Goal: Information Seeking & Learning: Learn about a topic

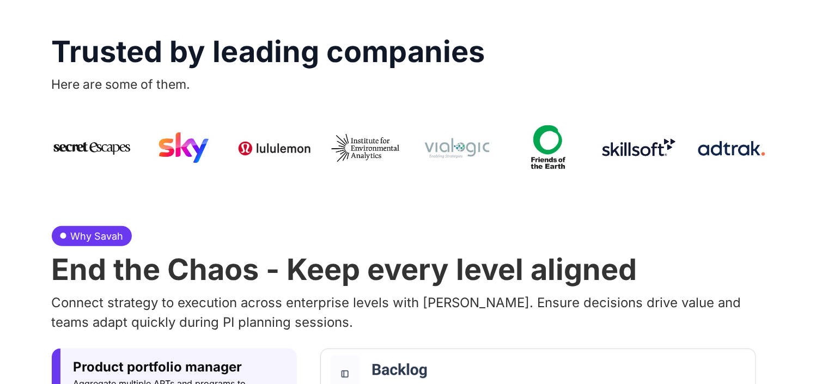
scroll to position [335, 0]
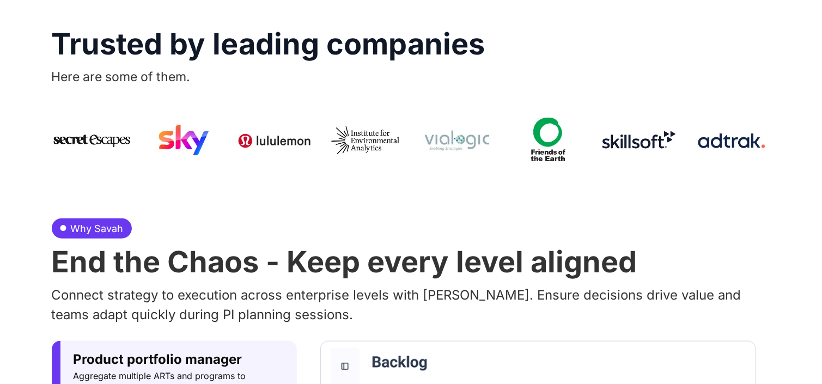
click at [233, 113] on div at bounding box center [411, 140] width 719 height 67
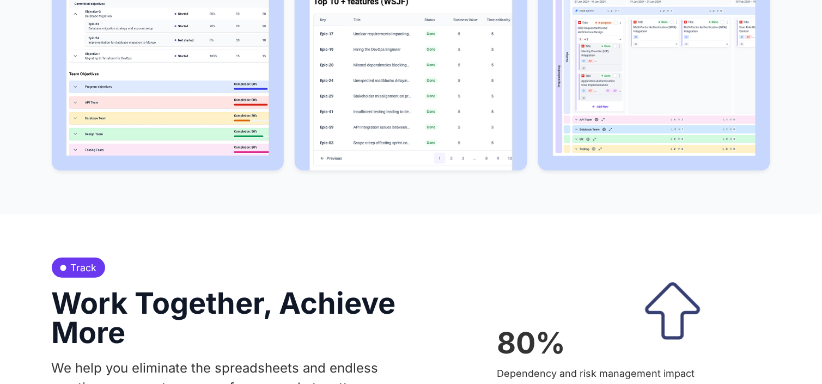
scroll to position [0, 0]
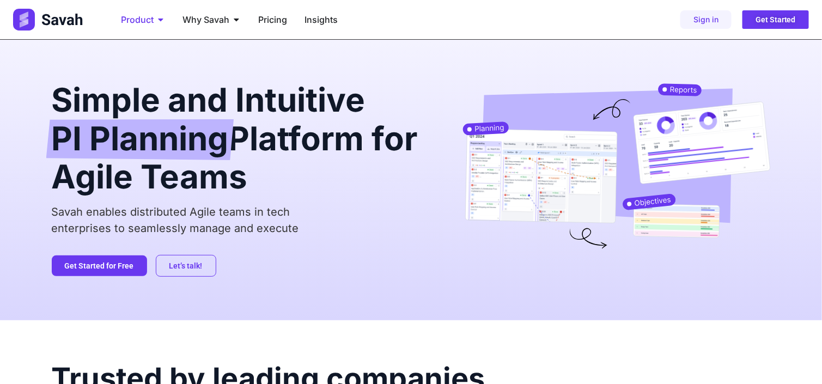
click at [158, 19] on icon "Menu" at bounding box center [160, 19] width 9 height 9
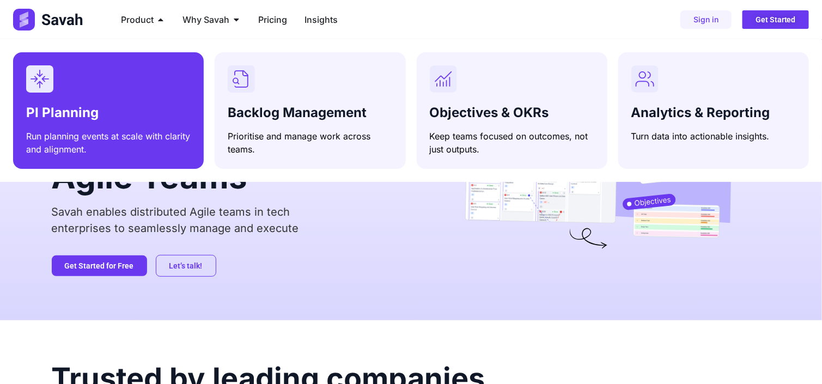
click at [137, 101] on div "PI Planning Run planning events at scale with clarity and alignment." at bounding box center [108, 128] width 165 height 55
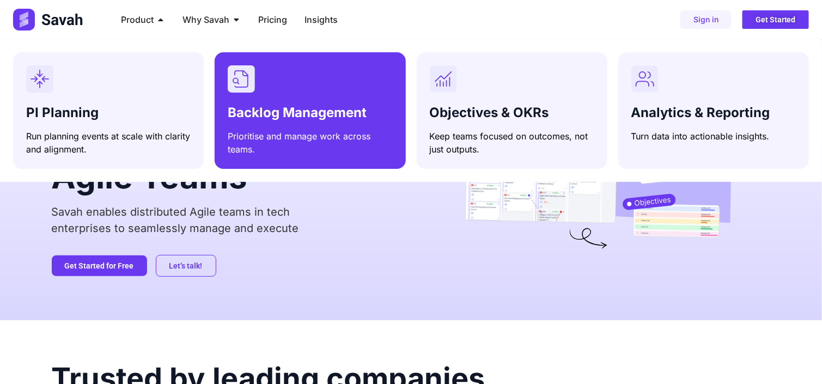
click at [289, 106] on span "Backlog Management" at bounding box center [297, 113] width 139 height 16
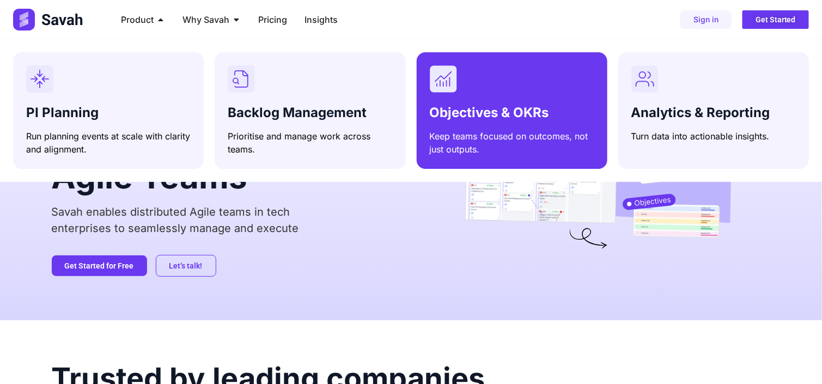
click at [517, 140] on p "Keep teams focused on outcomes, not just outputs." at bounding box center [512, 143] width 165 height 26
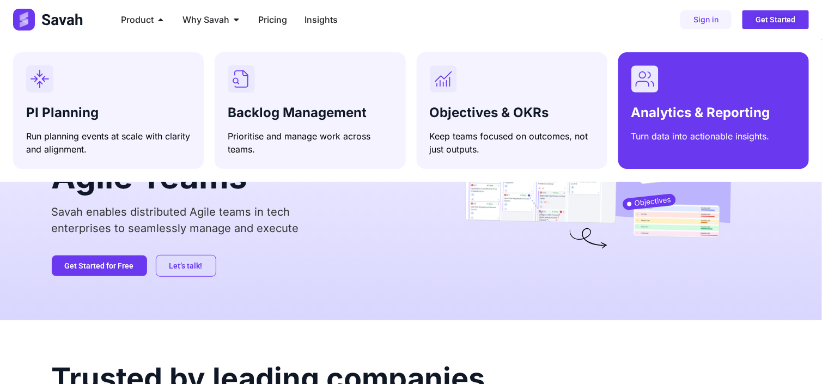
click at [641, 128] on div "Analytics & Reporting Turn data into actionable insights." at bounding box center [714, 122] width 165 height 42
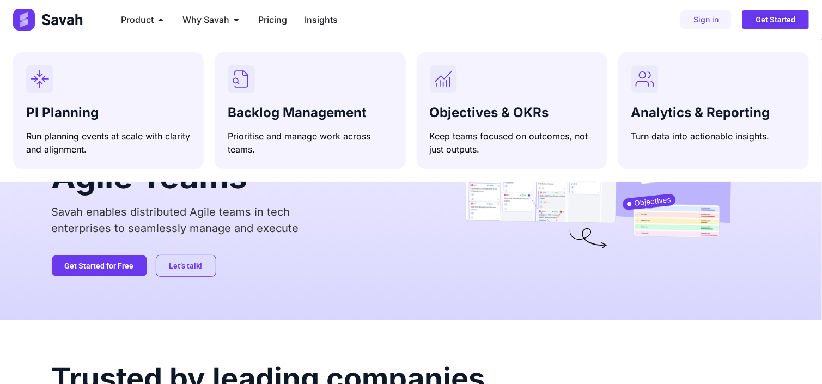
click at [56, 22] on img at bounding box center [49, 20] width 72 height 22
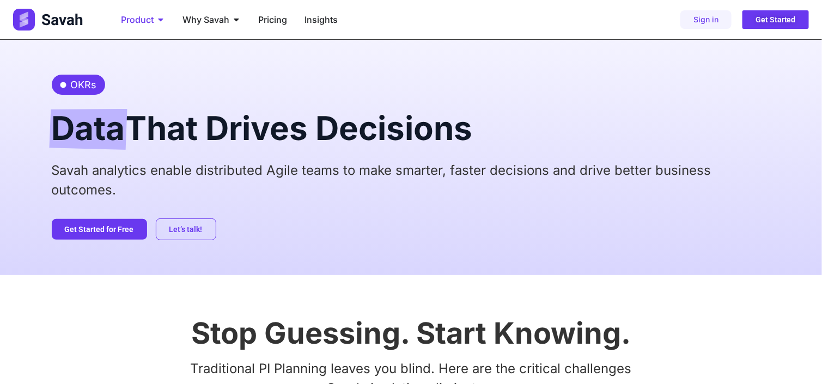
click at [163, 20] on icon "Menu" at bounding box center [160, 19] width 9 height 9
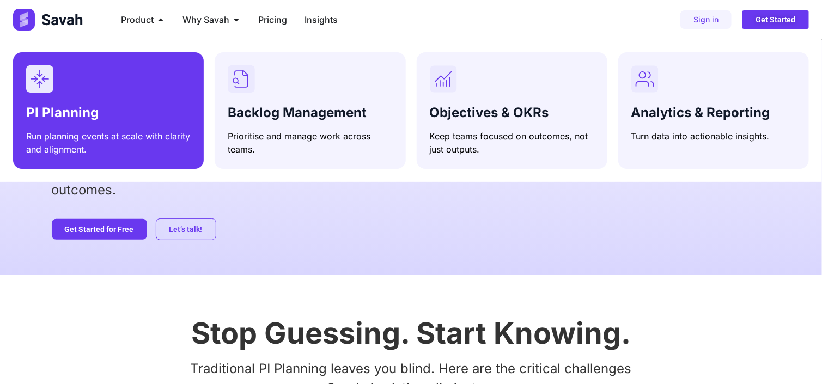
click at [125, 109] on h3 "PI Planning" at bounding box center [108, 113] width 165 height 16
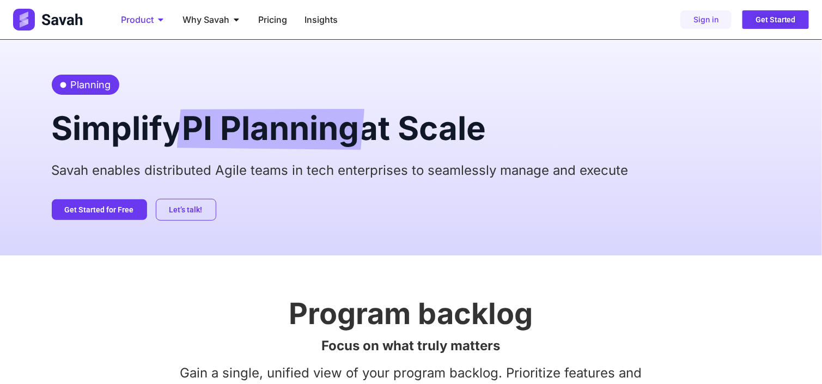
click at [153, 20] on span "Product" at bounding box center [137, 19] width 33 height 13
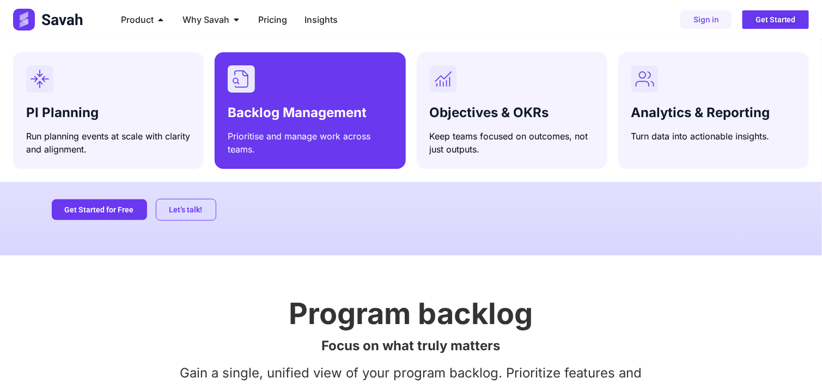
click at [302, 138] on p "Prioritise and manage work across teams." at bounding box center [310, 143] width 165 height 26
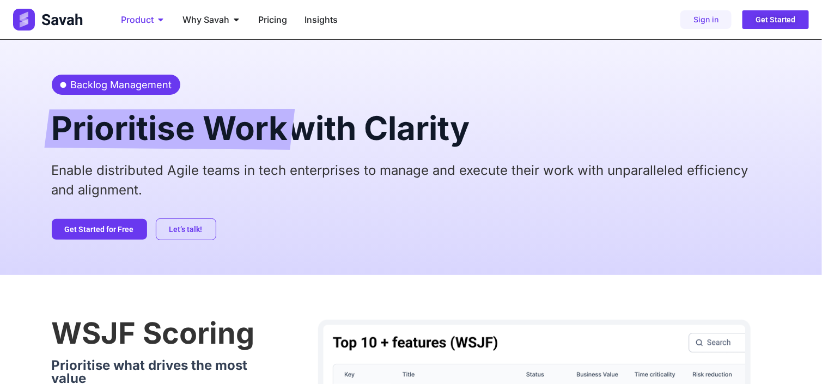
click at [146, 15] on span "Product" at bounding box center [137, 19] width 33 height 13
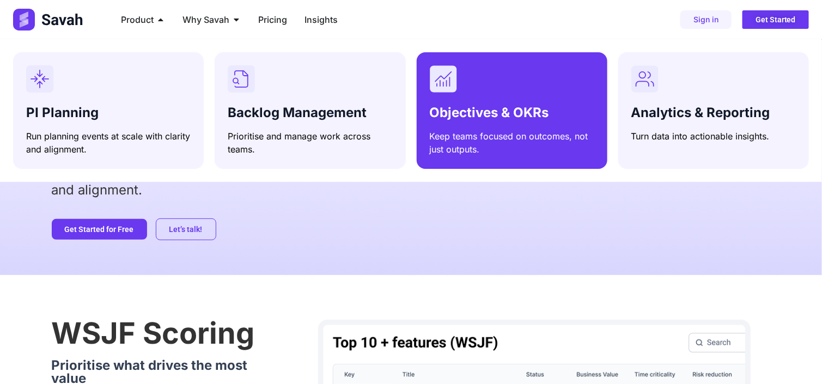
click at [460, 117] on span "Objectives & OKRs" at bounding box center [489, 113] width 119 height 16
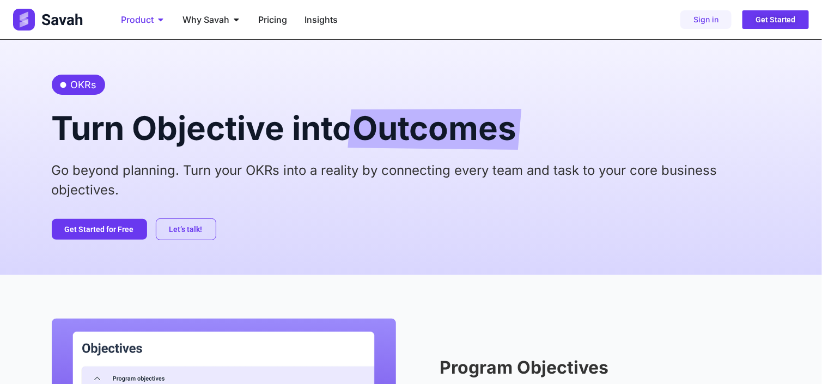
click at [170, 20] on div "Product Close Product Open Product" at bounding box center [143, 20] width 62 height 22
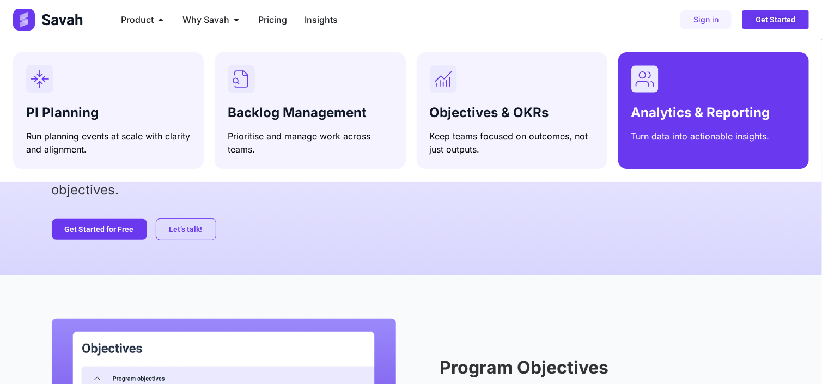
click at [718, 126] on div "Analytics & Reporting Turn data into actionable insights." at bounding box center [714, 122] width 165 height 42
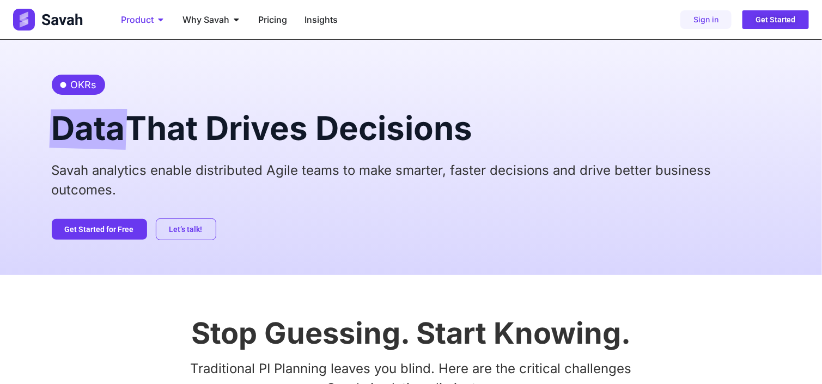
click at [157, 16] on icon "Menu" at bounding box center [160, 19] width 9 height 9
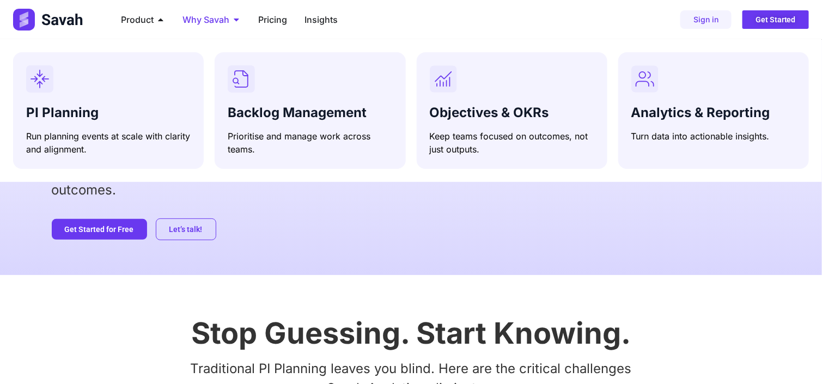
click at [201, 22] on span "Why Savah" at bounding box center [206, 19] width 47 height 13
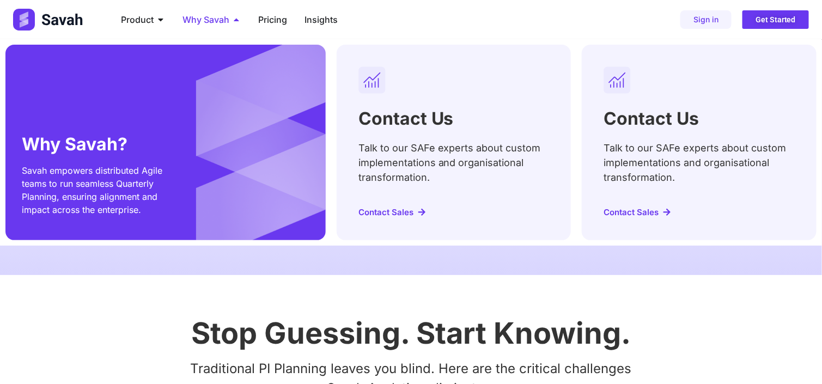
click at [201, 22] on span "Why Savah" at bounding box center [206, 19] width 47 height 13
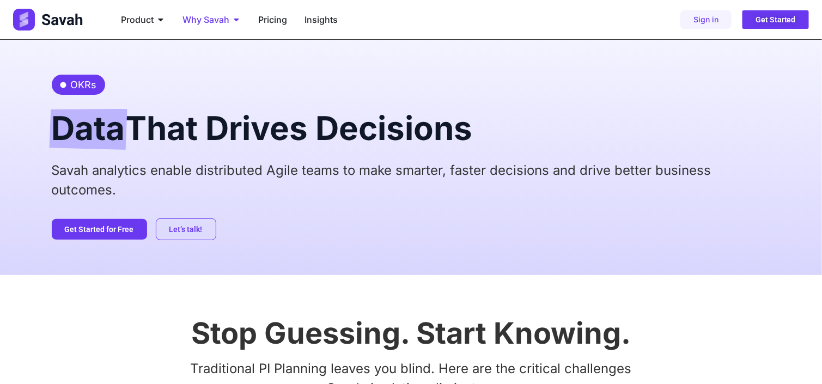
click at [215, 22] on span "Why Savah" at bounding box center [206, 19] width 47 height 13
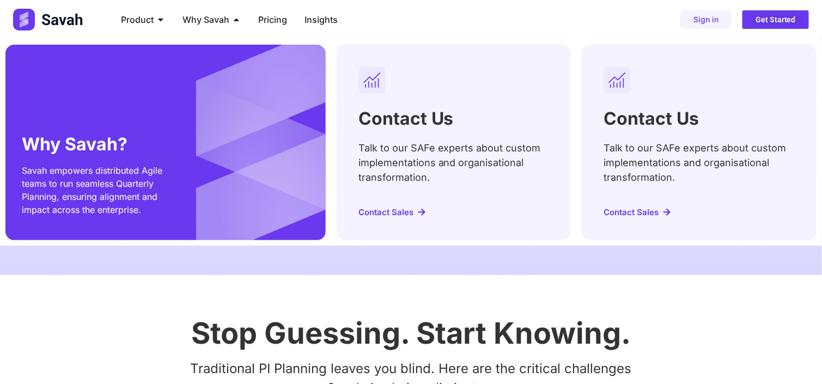
click at [198, 123] on div "Why Savah? Savah empowers distributed Agile teams to run seamless Quarterly Pla…" at bounding box center [165, 143] width 320 height 196
click at [162, 146] on h2 "Why Savah?" at bounding box center [93, 144] width 142 height 17
click at [383, 211] on span "Contact Sales" at bounding box center [386, 212] width 55 height 8
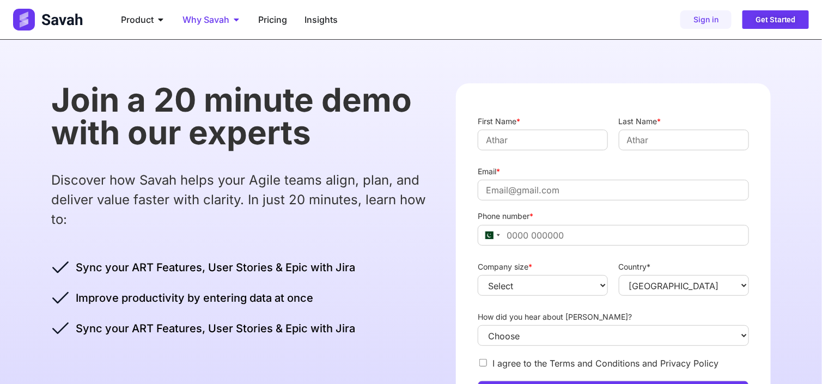
click at [224, 20] on span "Why Savah" at bounding box center [206, 19] width 47 height 13
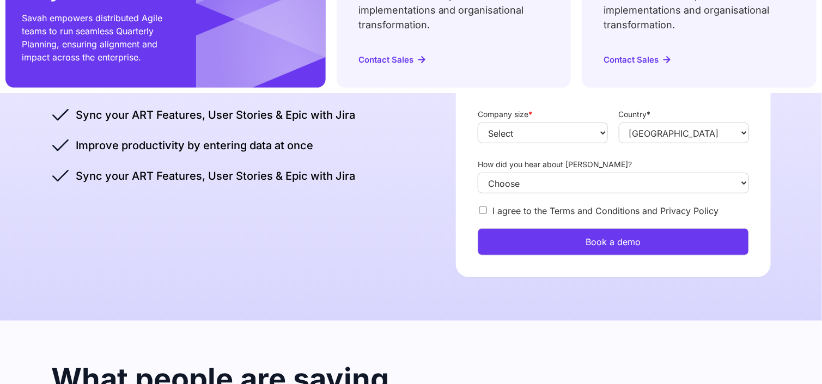
scroll to position [170, 0]
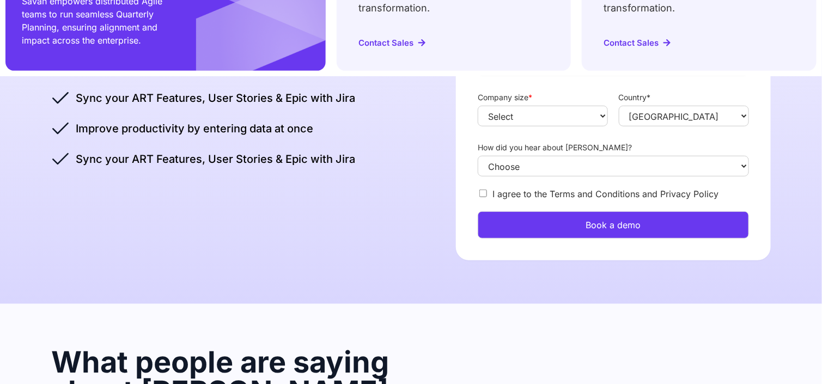
click at [411, 225] on div "Join a 20 minute demo with our experts Discover how Savah helps your Agile team…" at bounding box center [411, 87] width 719 height 434
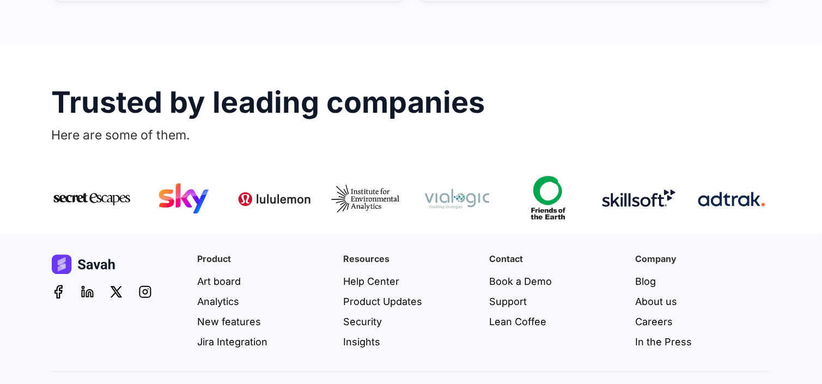
scroll to position [836, 0]
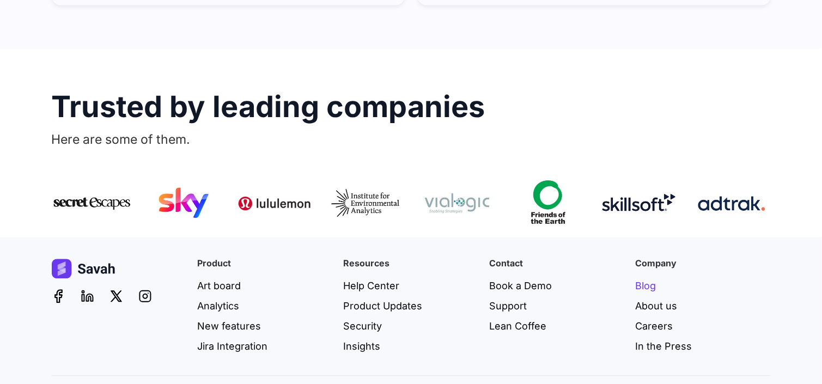
click at [652, 279] on span "Blog" at bounding box center [646, 286] width 21 height 15
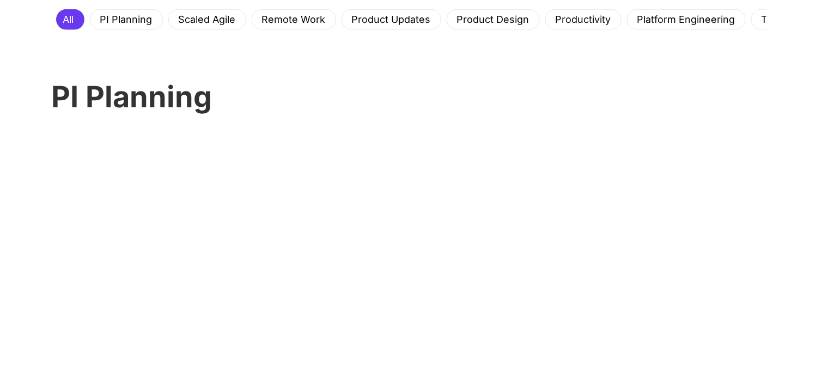
scroll to position [457, 0]
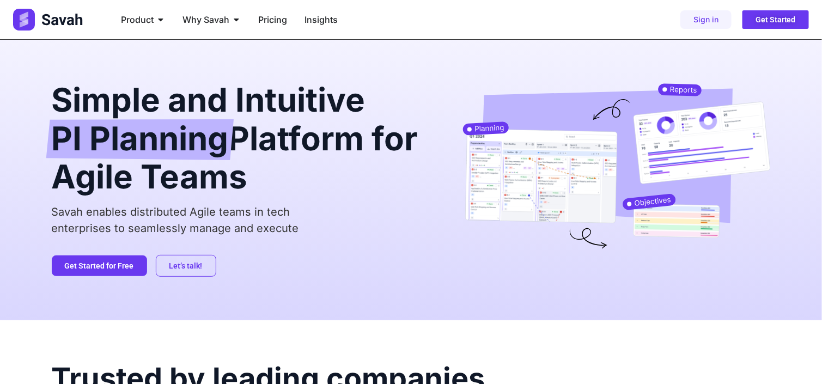
click at [218, 65] on div "Simple and Intuitive PI Planning Platform for Agile Teams Savah enables distrib…" at bounding box center [411, 180] width 719 height 281
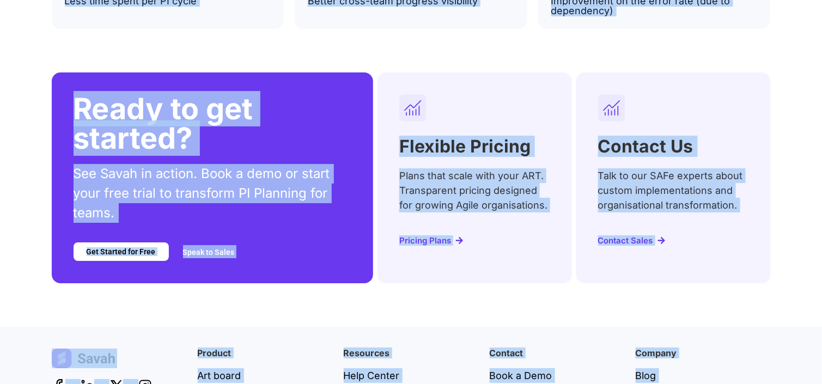
scroll to position [4578, 0]
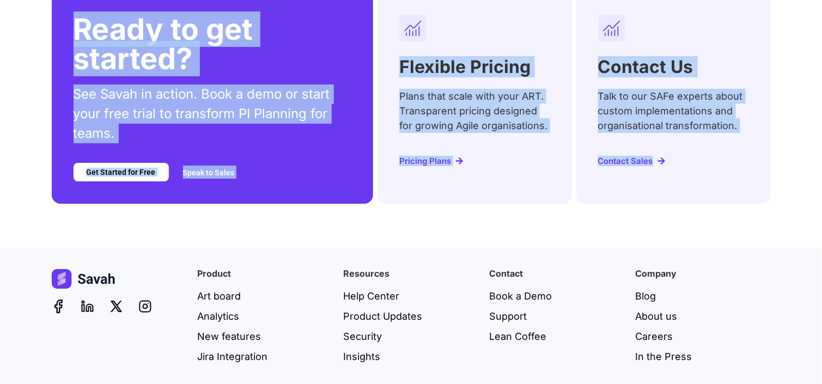
drag, startPoint x: 61, startPoint y: 99, endPoint x: 688, endPoint y: 120, distance: 628.3
copy div "Loremi dol Sitametco AD Elitsedd Eiusmodt inc Utlab Etdol Magna aliquae adminim…"
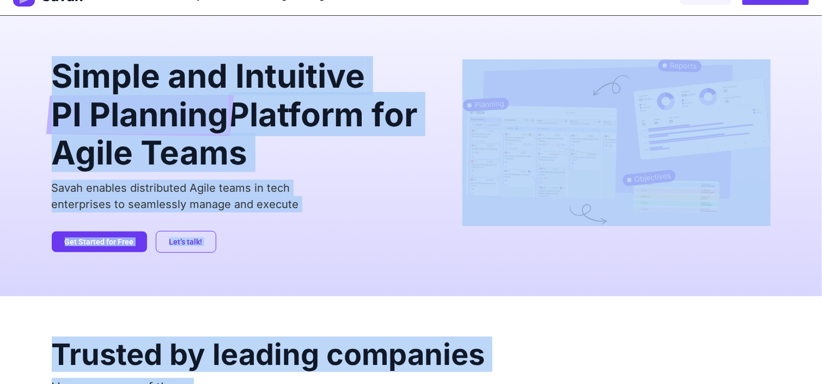
scroll to position [0, 0]
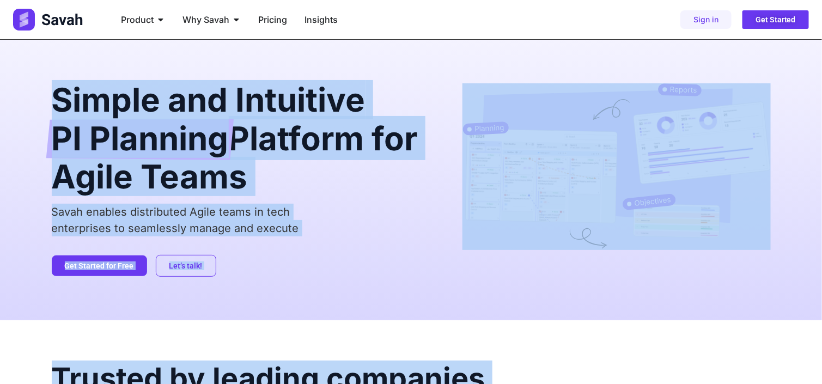
click at [325, 173] on h2 "Simple and Intuitive PI Planning Platform for Agile Teams" at bounding box center [240, 138] width 377 height 110
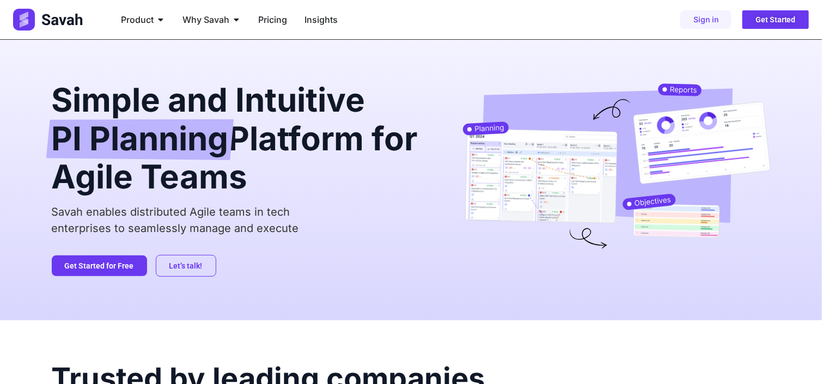
drag, startPoint x: 273, startPoint y: 174, endPoint x: 61, endPoint y: 100, distance: 224.6
click at [61, 100] on h2 "Simple and Intuitive PI Planning Platform for Agile Teams" at bounding box center [240, 138] width 377 height 110
copy h2 "Simple and Intuitive PI Planning Platform for Agile Teams"
click at [397, 256] on div "Let’s talk! Get Started for Free" at bounding box center [240, 266] width 377 height 22
click at [268, 141] on h2 "Simple and Intuitive PI Planning Platform for Agile Teams" at bounding box center [240, 138] width 377 height 110
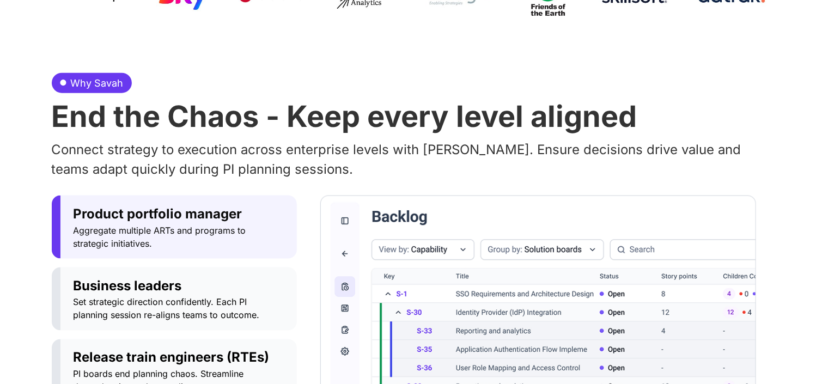
scroll to position [487, 0]
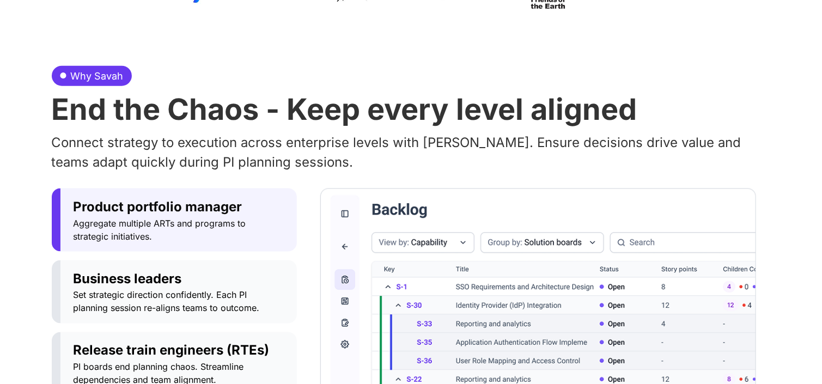
click at [155, 120] on h2 "End the Chaos - Keep every level aligned" at bounding box center [411, 109] width 719 height 29
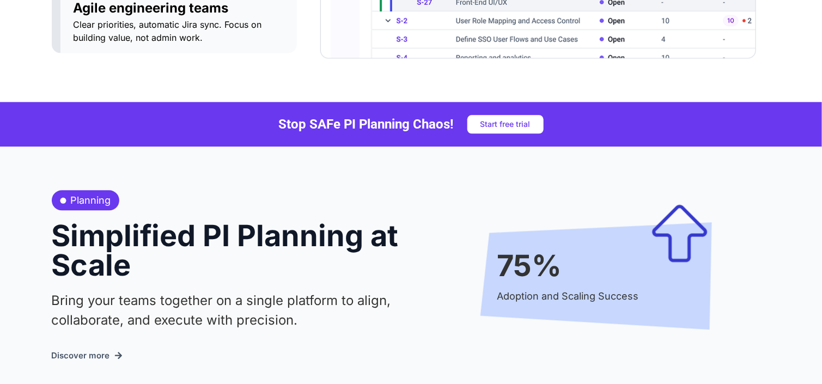
scroll to position [911, 0]
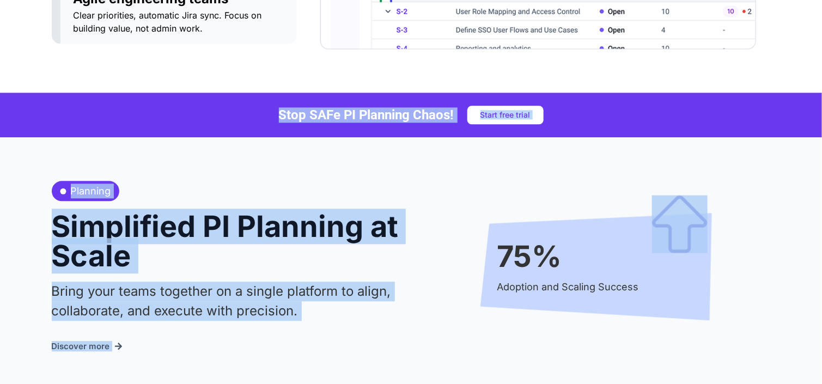
drag, startPoint x: 211, startPoint y: 131, endPoint x: 430, endPoint y: 186, distance: 225.5
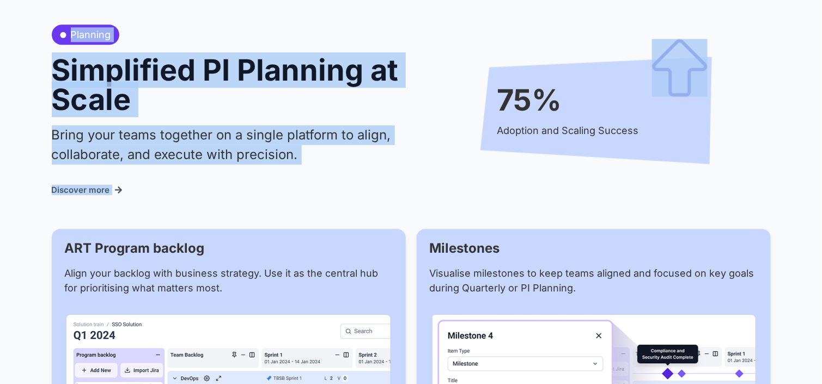
scroll to position [1068, 0]
click at [361, 192] on div "Discover more" at bounding box center [226, 189] width 349 height 13
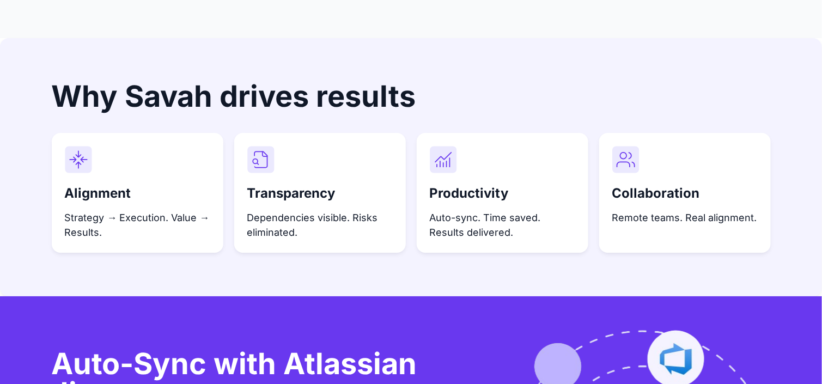
scroll to position [3010, 0]
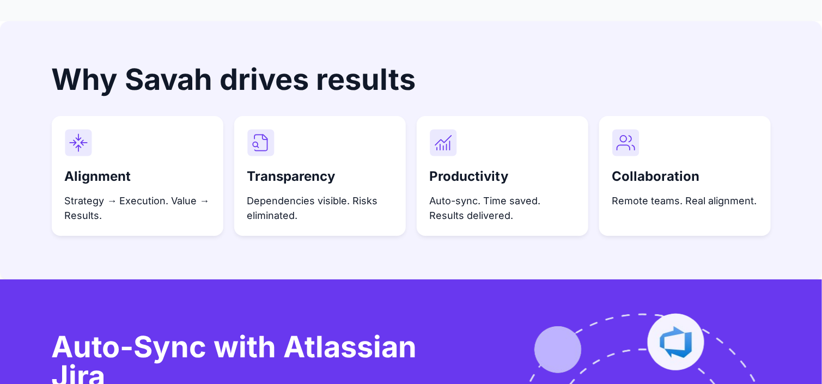
click at [317, 171] on div "Transparency Dependencies visible. Risks eliminated." at bounding box center [320, 194] width 146 height 58
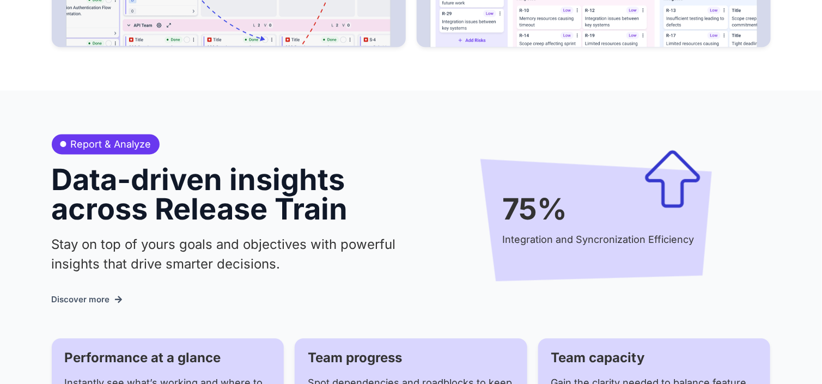
scroll to position [0, 0]
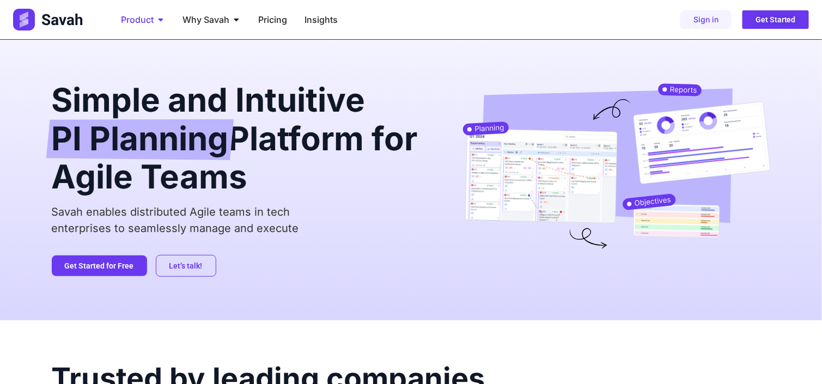
click at [146, 20] on span "Product" at bounding box center [137, 19] width 33 height 13
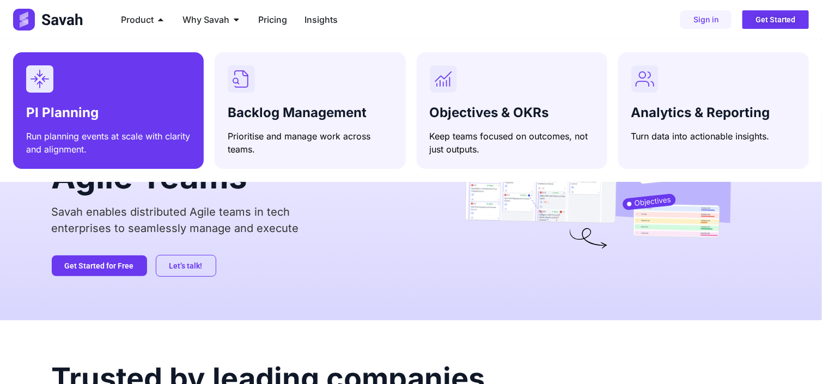
click at [123, 89] on div "Menu" at bounding box center [108, 78] width 165 height 27
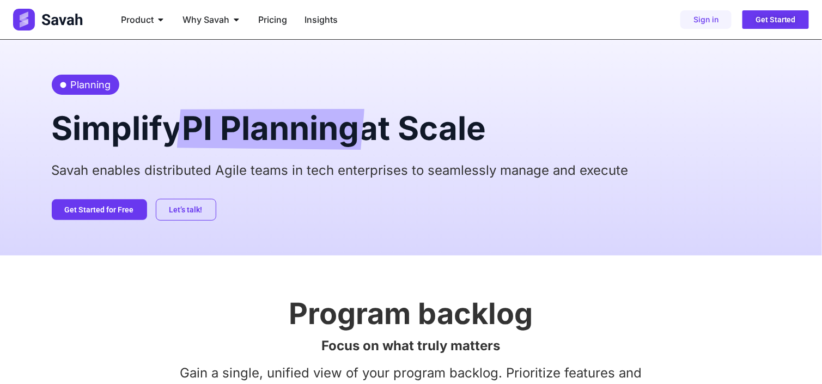
drag, startPoint x: 0, startPoint y: 0, endPoint x: 608, endPoint y: 95, distance: 615.6
click at [608, 95] on div "Planning Simplify PI Planning at Scale Savah enables distributed Agile teams in…" at bounding box center [411, 148] width 719 height 216
click at [226, 117] on span "PI Planning" at bounding box center [271, 129] width 177 height 41
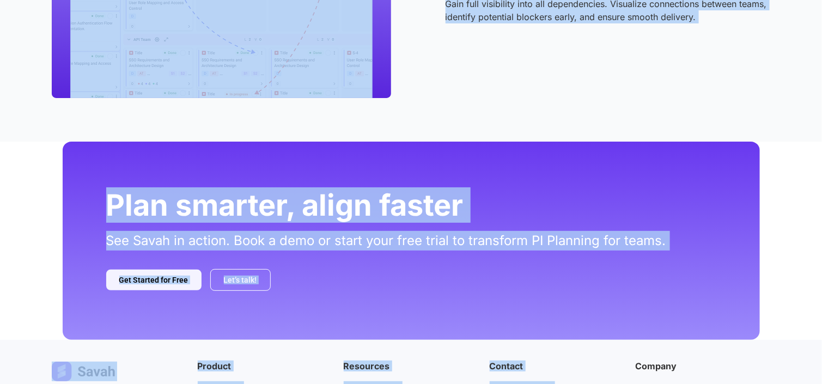
scroll to position [1691, 0]
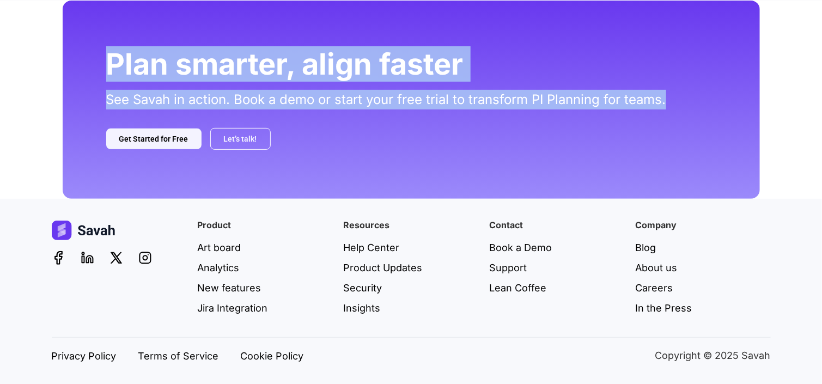
drag, startPoint x: 46, startPoint y: 135, endPoint x: 681, endPoint y: 98, distance: 635.5
copy div "Simplify PI Planning at Scale Savah enables distributed Agile teams in tech ent…"
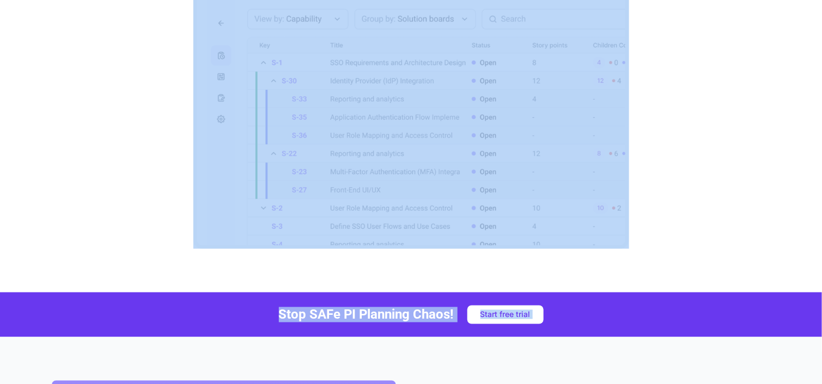
scroll to position [0, 0]
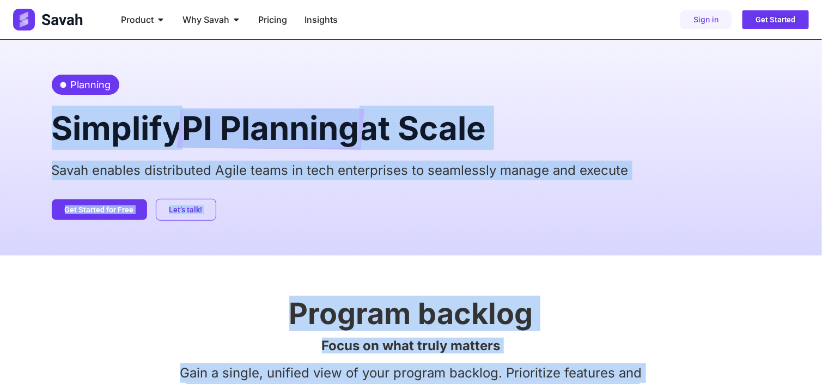
click at [375, 172] on p "Savah enables distributed Agile teams in tech enterprises to seamlessly manage …" at bounding box center [411, 171] width 719 height 20
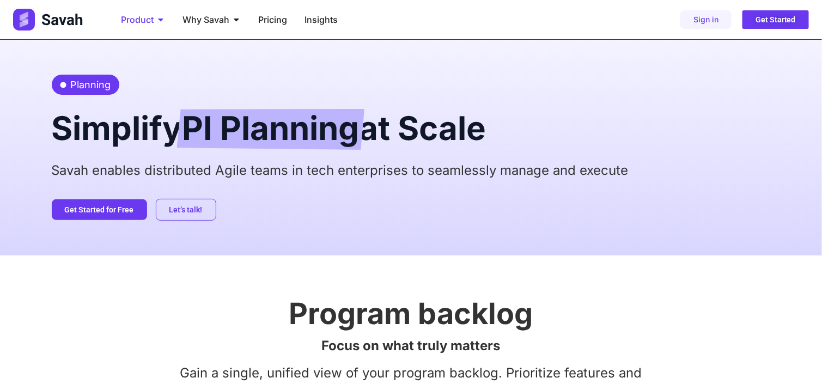
click at [145, 24] on span "Product" at bounding box center [137, 19] width 33 height 13
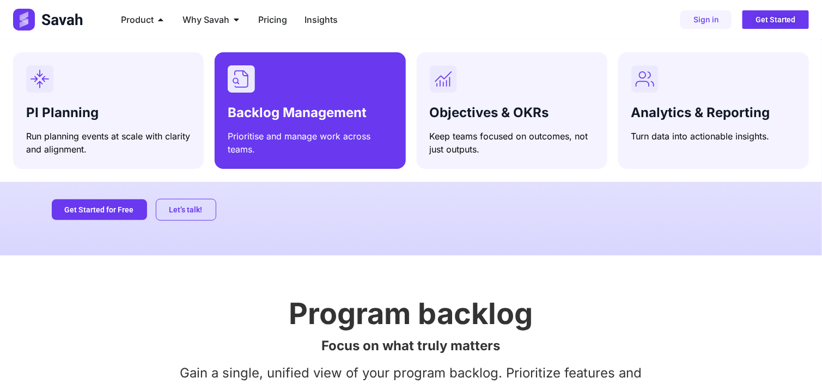
click at [228, 101] on div "Backlog Management Prioritise and manage work across teams." at bounding box center [310, 128] width 165 height 55
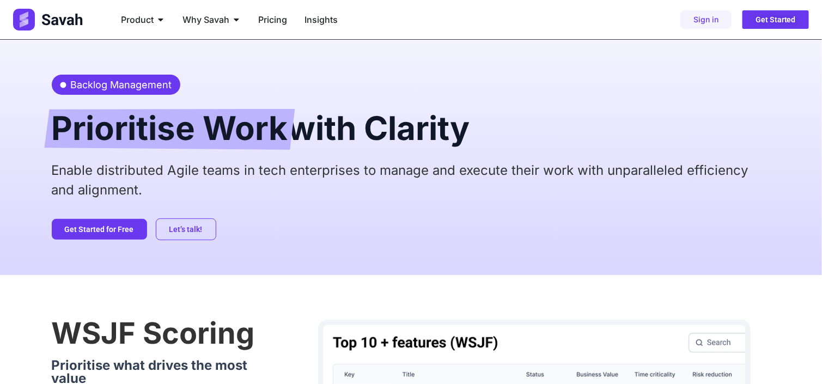
click at [150, 168] on p "Enable distributed Agile teams in tech enterprises to manage and execute their …" at bounding box center [411, 180] width 719 height 39
click at [47, 112] on div "Backlog Management Prioritise Work with Clarity Enable distributed Agile teams …" at bounding box center [411, 157] width 822 height 235
click at [70, 83] on span "Backlog Management" at bounding box center [120, 84] width 104 height 15
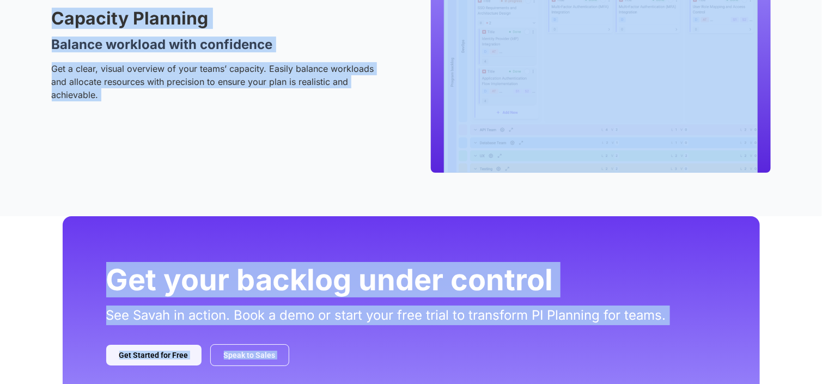
scroll to position [1574, 0]
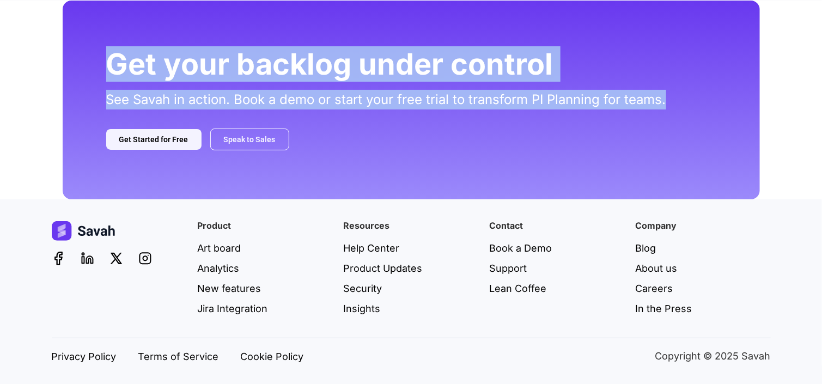
drag, startPoint x: 70, startPoint y: 83, endPoint x: 670, endPoint y: 107, distance: 600.6
copy div "Backlog Management Prioritise Work with Clarity Enable distributed Agile teams …"
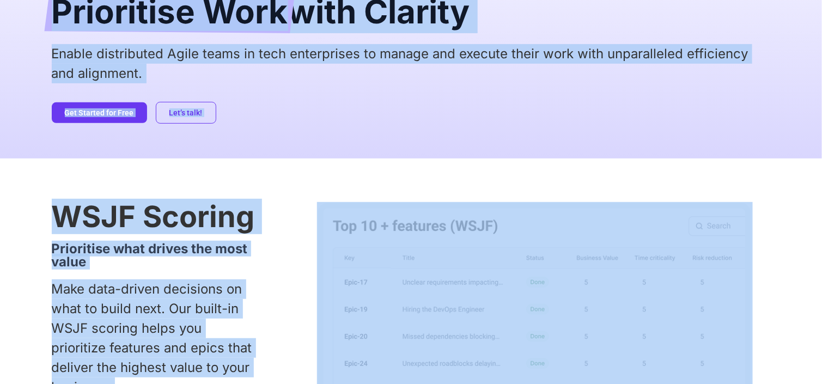
scroll to position [0, 0]
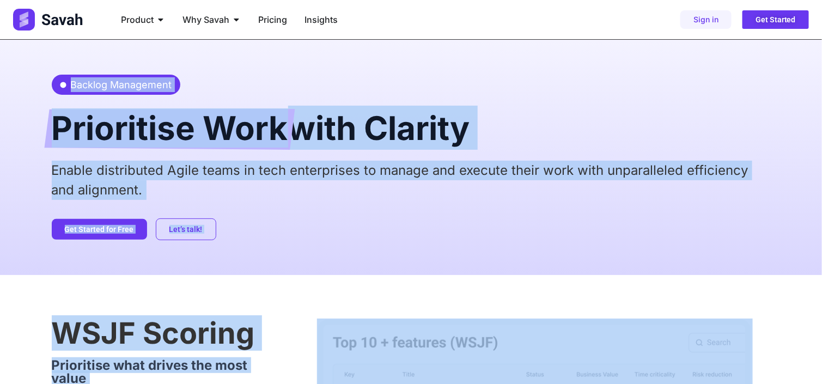
click at [719, 121] on h2 "Prioritise Work with Clarity" at bounding box center [411, 128] width 719 height 44
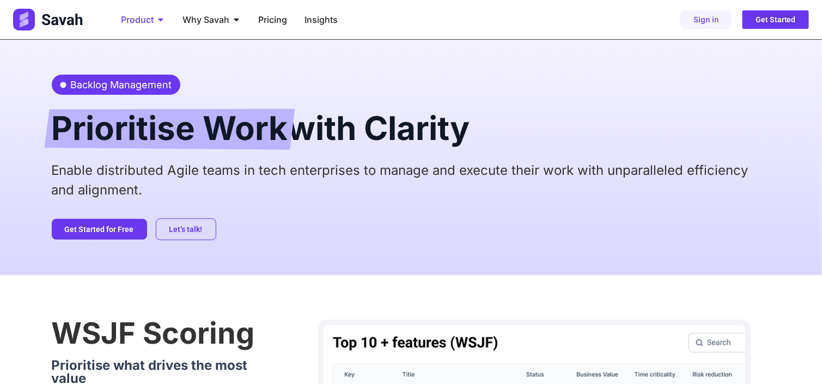
click at [155, 10] on div "Product Close Product Open Product" at bounding box center [143, 20] width 62 height 22
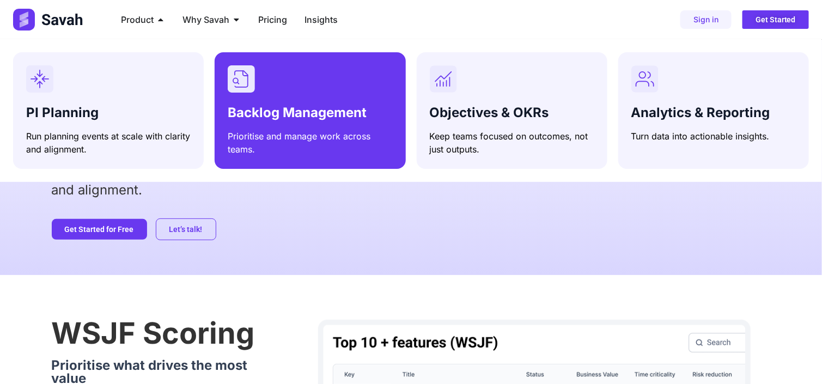
click at [236, 89] on rect "Menu" at bounding box center [241, 78] width 27 height 27
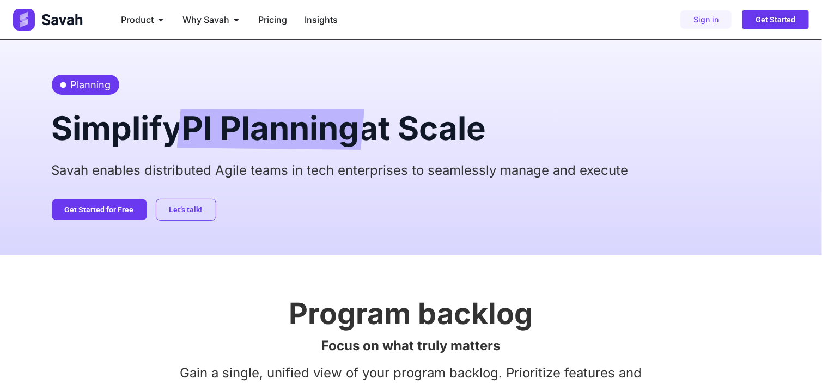
click at [63, 26] on img at bounding box center [49, 20] width 72 height 22
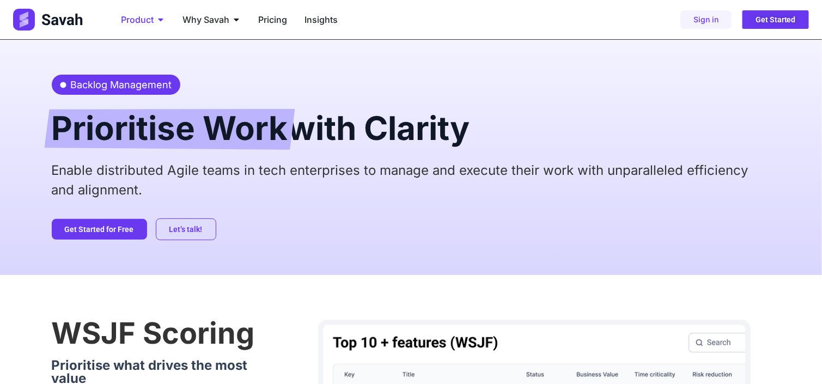
click at [142, 14] on span "Product" at bounding box center [137, 19] width 33 height 13
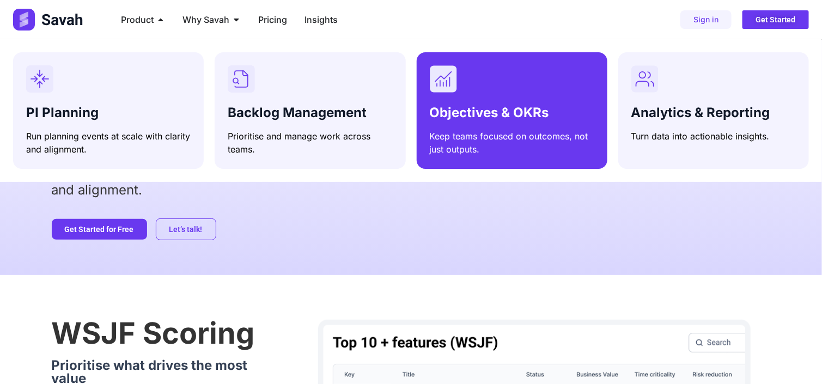
click at [447, 119] on span "Objectives & OKRs" at bounding box center [489, 113] width 119 height 16
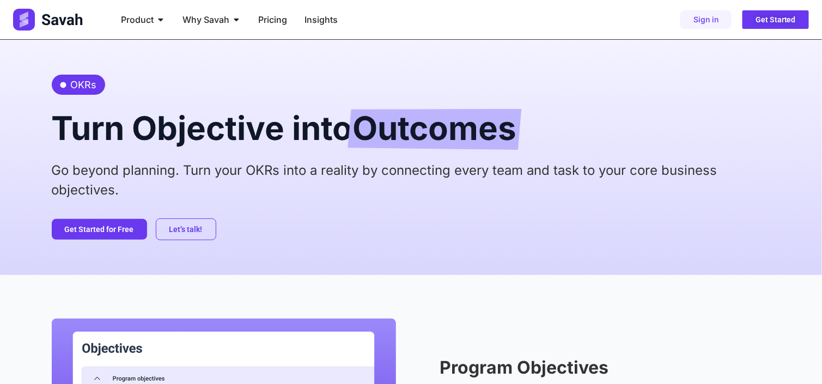
click at [141, 172] on p "Go beyond planning. Turn your OKRs into a reality by connecting every team and …" at bounding box center [411, 180] width 719 height 39
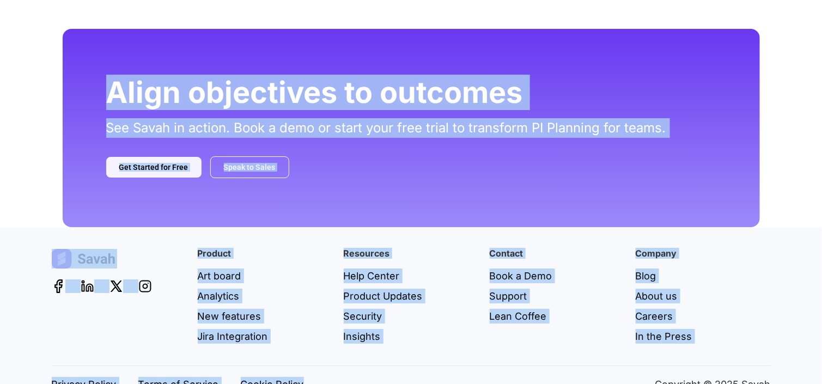
scroll to position [1390, 0]
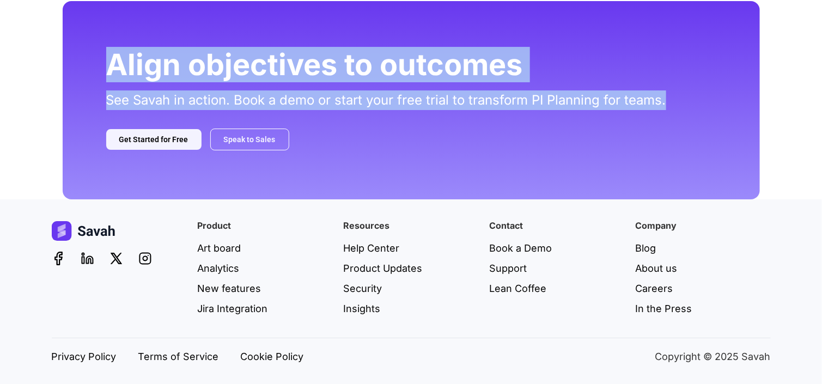
drag, startPoint x: 47, startPoint y: 80, endPoint x: 669, endPoint y: 101, distance: 622.3
copy div "OKRs Turn Objective into Outcomes Go beyond planning. Turn your OKRs into a rea…"
click at [695, 57] on h2 "Align objectives to outcomes" at bounding box center [411, 64] width 610 height 29
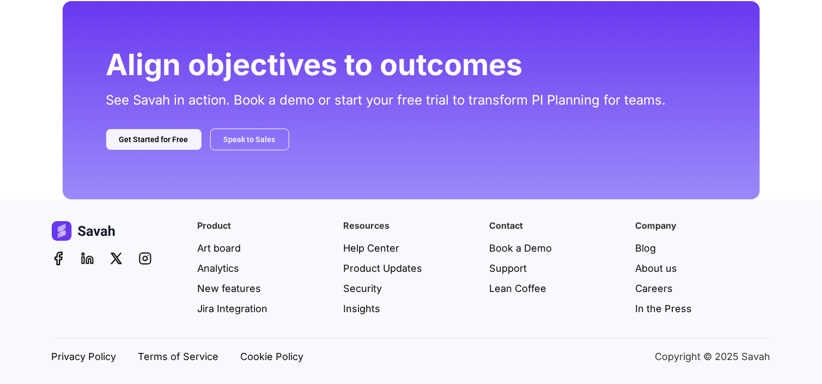
scroll to position [0, 0]
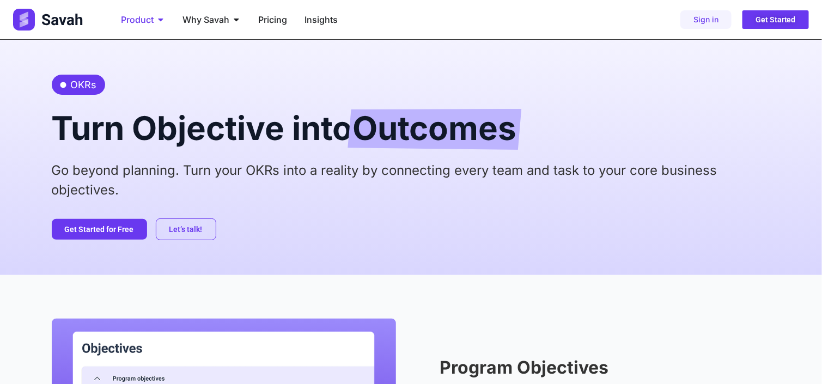
click at [142, 20] on span "Product" at bounding box center [137, 19] width 33 height 13
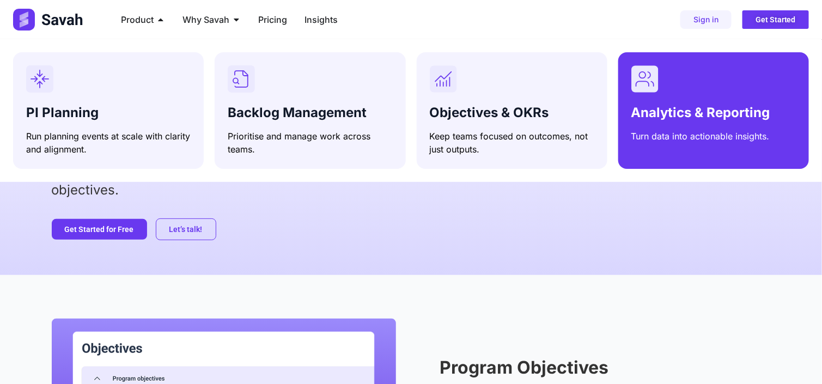
click at [715, 125] on div "Analytics & Reporting Turn data into actionable insights." at bounding box center [714, 122] width 165 height 42
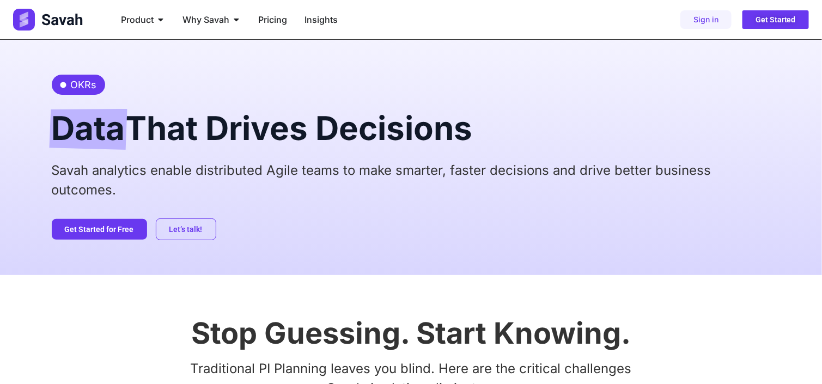
click at [211, 85] on div "OKRs Data That Drives Decisions Savah analytics enable distributed Agile teams …" at bounding box center [411, 157] width 719 height 235
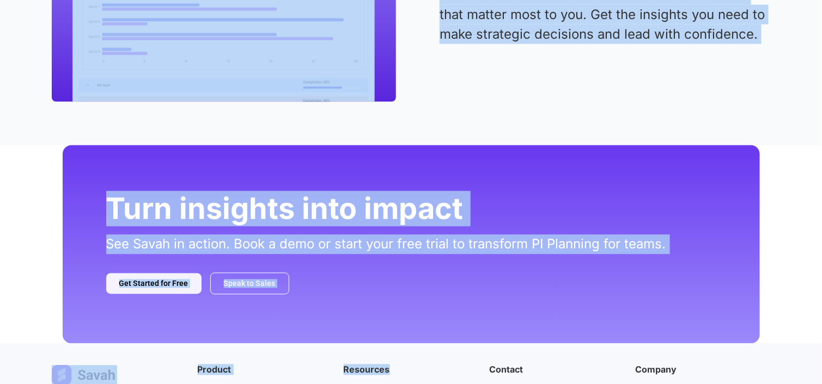
scroll to position [2355, 0]
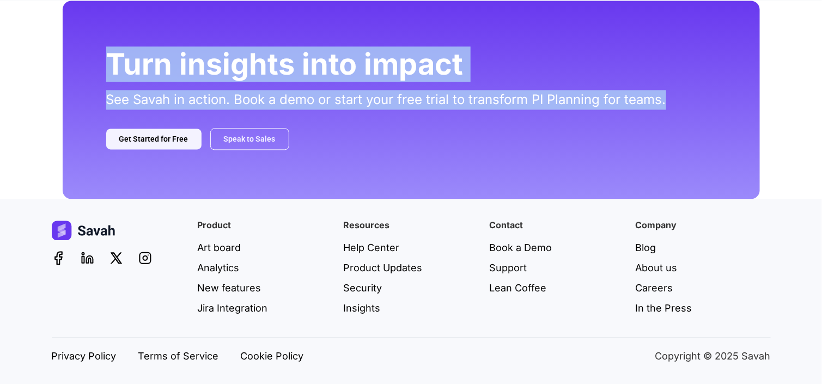
drag, startPoint x: 47, startPoint y: 89, endPoint x: 679, endPoint y: 102, distance: 631.9
copy div "OKRs Data That Drives Decisions Savah analytics enable distributed Agile teams …"
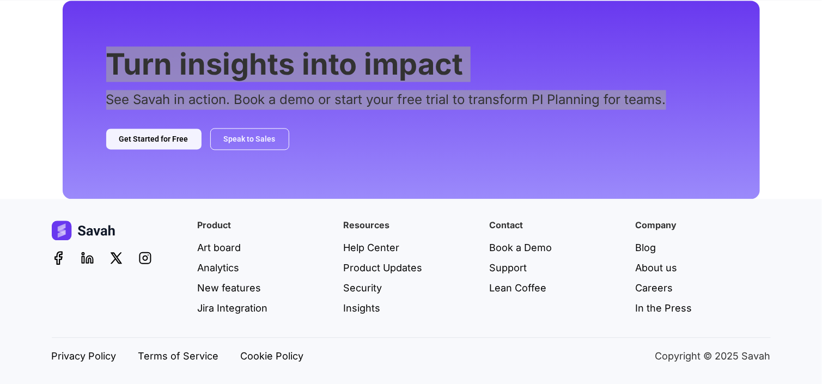
scroll to position [0, 0]
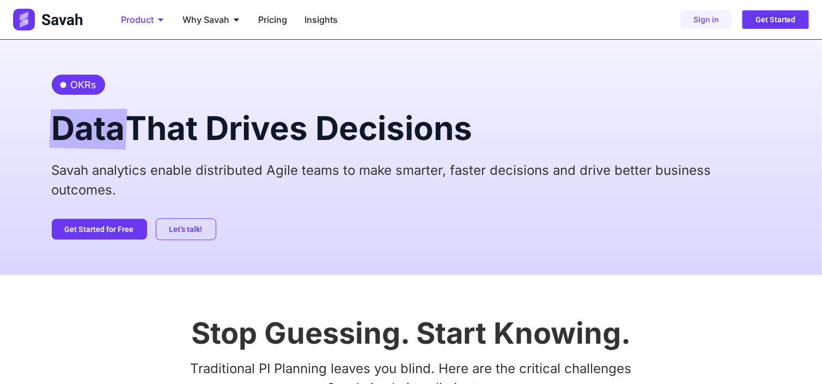
click at [150, 12] on div "Product Close Product Open Product" at bounding box center [143, 20] width 62 height 22
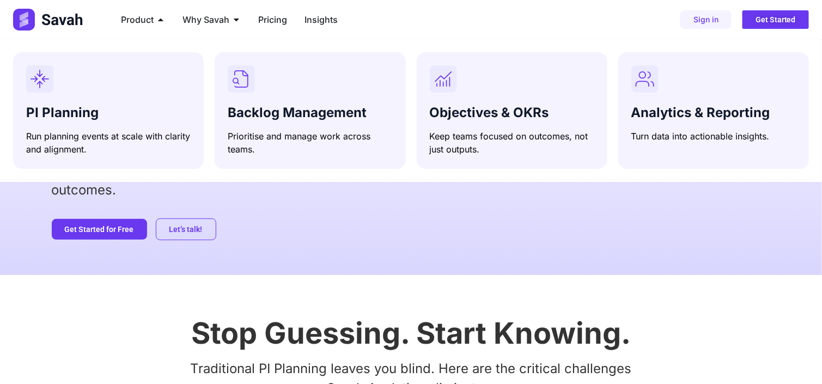
click at [286, 207] on div "Savah analytics enable distributed Agile teams to make smarter, faster decision…" at bounding box center [411, 184] width 719 height 47
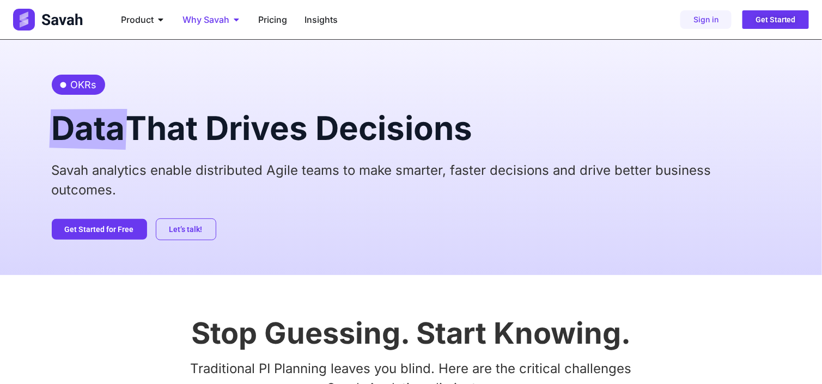
click at [231, 18] on div "Why Savah Close Why Savah Open Why Savah" at bounding box center [212, 20] width 76 height 22
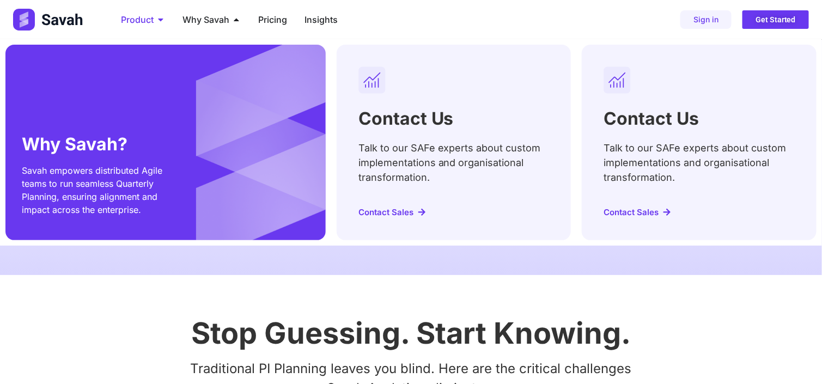
click at [162, 20] on icon "Menu" at bounding box center [160, 19] width 9 height 9
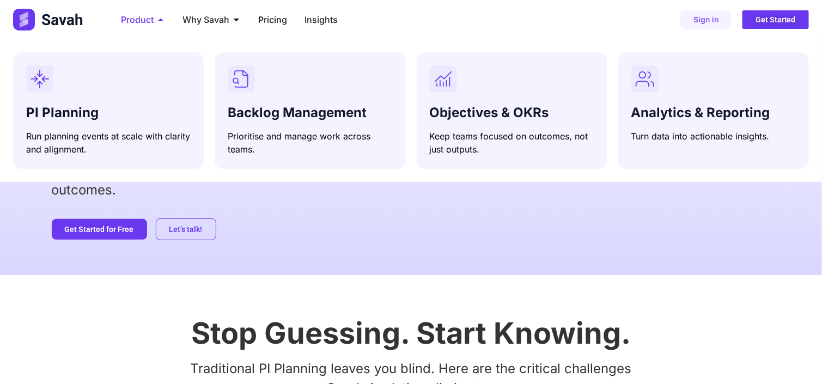
click at [162, 20] on icon "Menu" at bounding box center [160, 20] width 5 height 3
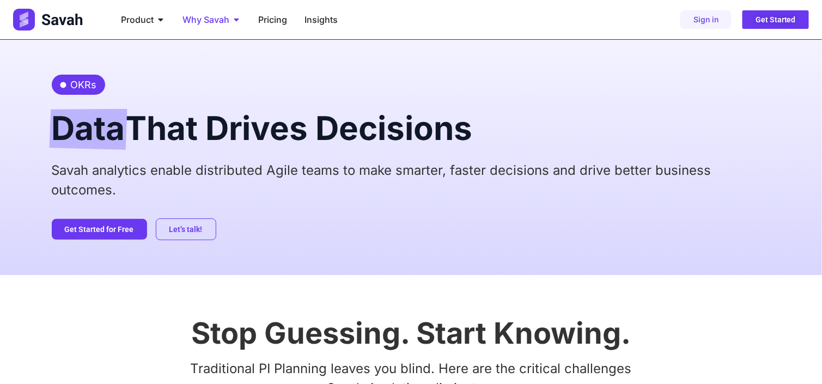
click at [211, 20] on span "Why Savah" at bounding box center [206, 19] width 47 height 13
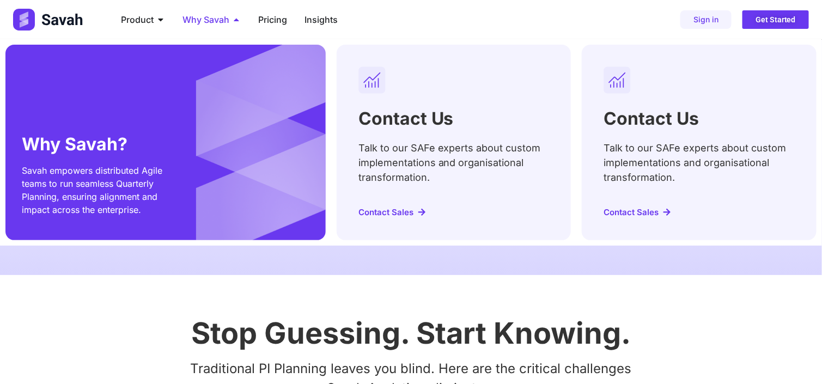
click at [226, 17] on span "Why Savah" at bounding box center [206, 19] width 47 height 13
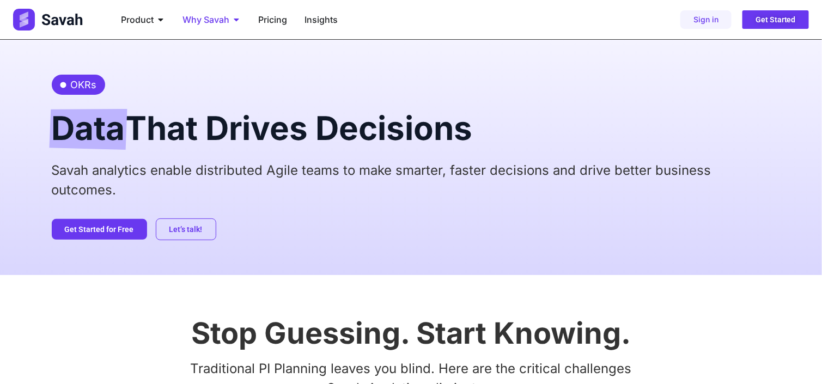
click at [226, 17] on span "Why Savah" at bounding box center [206, 19] width 47 height 13
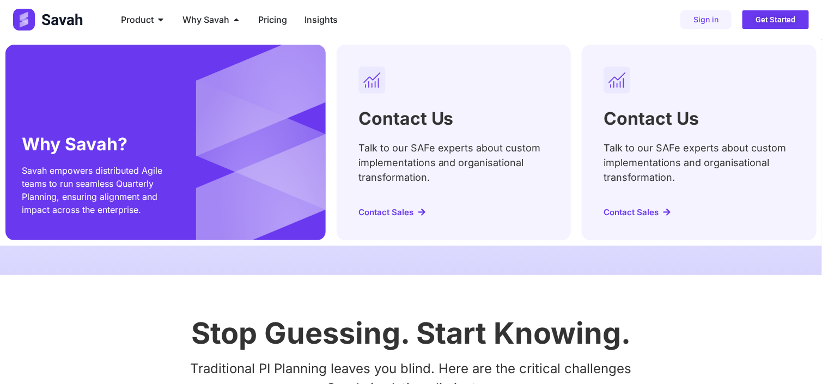
click at [414, 210] on span "Contact Sales" at bounding box center [393, 212] width 68 height 8
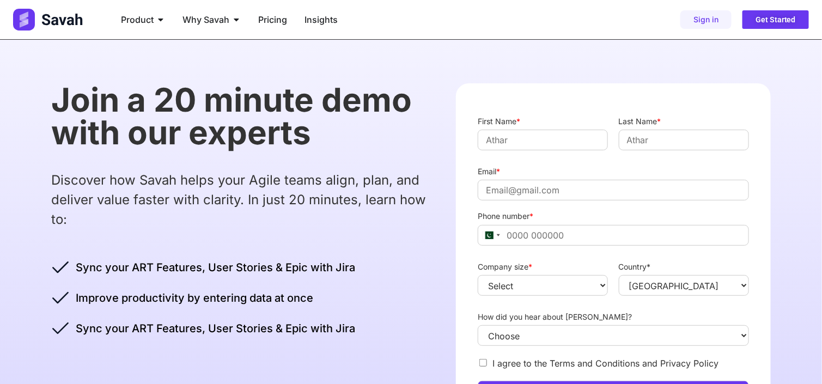
click at [185, 149] on h2 "Join a 20 minute demo with our experts" at bounding box center [243, 115] width 383 height 65
click at [277, 26] on div "Pricing" at bounding box center [273, 20] width 46 height 22
click at [277, 23] on span "Pricing" at bounding box center [272, 19] width 29 height 13
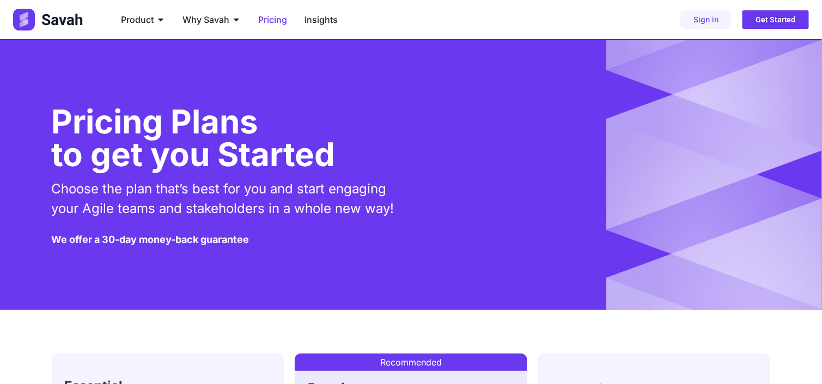
click at [240, 44] on div "Pricing Plans to get you Started Choose the plan that’s best for you and start …" at bounding box center [411, 175] width 719 height 270
click at [320, 22] on span "Insights" at bounding box center [321, 19] width 33 height 13
click at [195, 17] on span "Why Savah" at bounding box center [206, 19] width 47 height 13
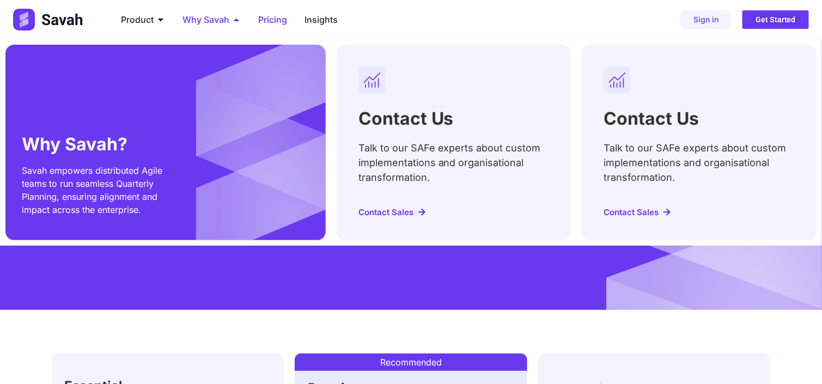
click at [223, 22] on span "Why Savah" at bounding box center [206, 19] width 47 height 13
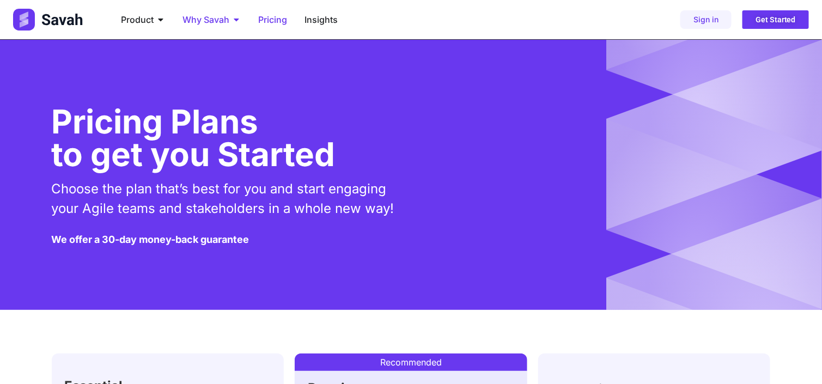
click at [223, 22] on span "Why Savah" at bounding box center [206, 19] width 47 height 13
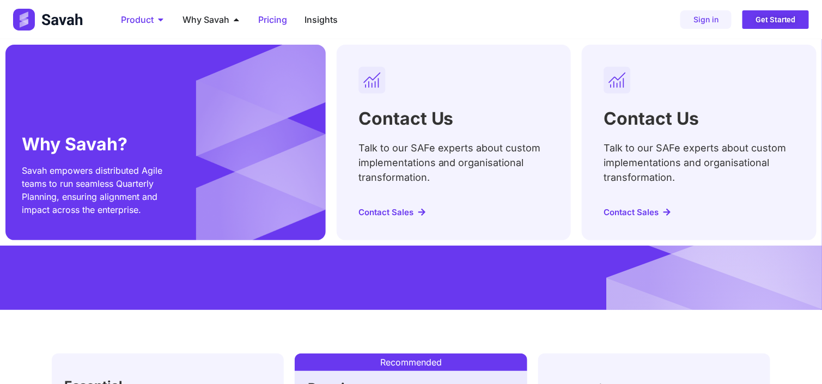
click at [158, 28] on div "Product Close Product Open Product" at bounding box center [143, 20] width 62 height 22
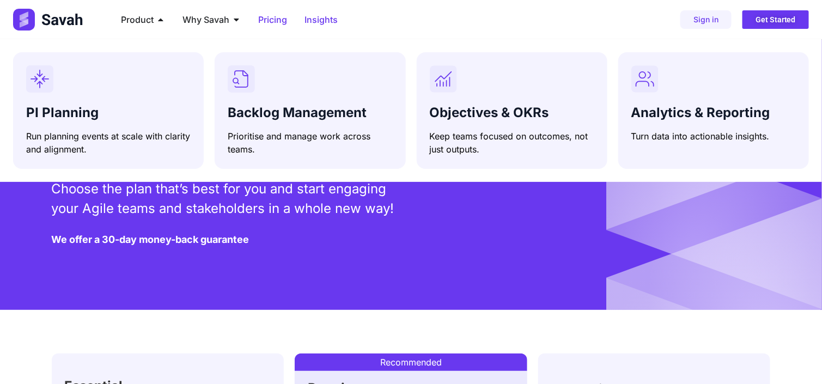
click at [326, 23] on span "Insights" at bounding box center [321, 19] width 33 height 13
click at [331, 25] on span "Insights" at bounding box center [321, 19] width 33 height 13
click at [322, 19] on span "Insights" at bounding box center [321, 19] width 33 height 13
click at [328, 20] on span "Insights" at bounding box center [321, 19] width 33 height 13
drag, startPoint x: 356, startPoint y: 22, endPoint x: 299, endPoint y: 19, distance: 57.3
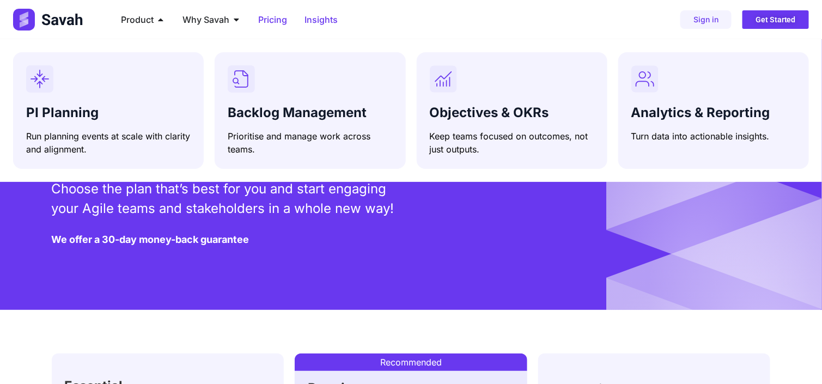
click at [299, 19] on ul "Product Close Product Open Product PI Planning Run planning events at scale wit…" at bounding box center [318, 20] width 412 height 22
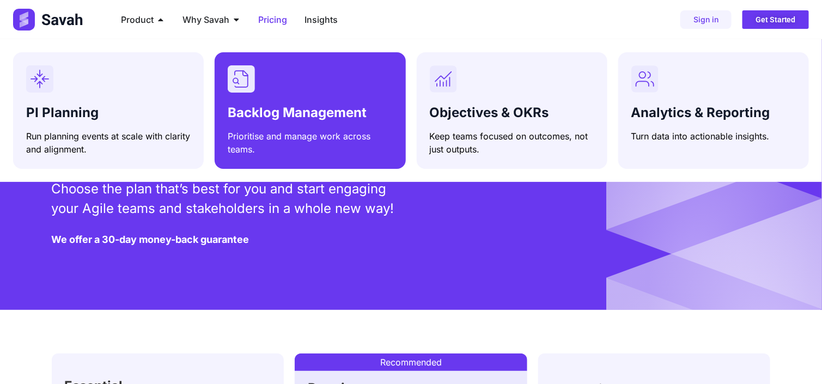
click at [229, 112] on span "Backlog Management" at bounding box center [297, 113] width 139 height 16
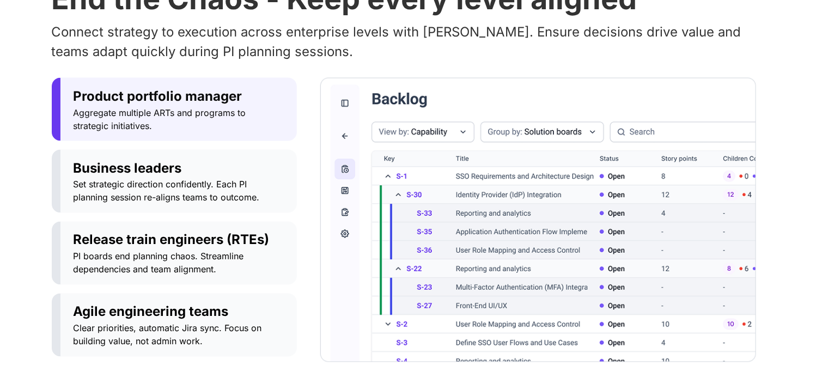
scroll to position [640, 0]
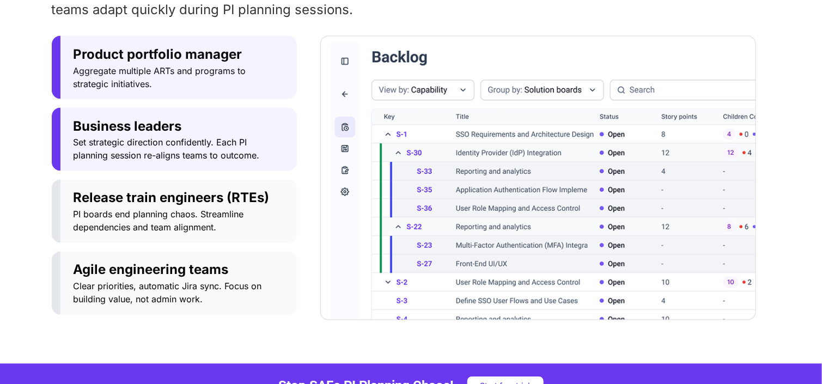
click at [208, 158] on span "Set strategic direction confidently. Each PI planning session re-aligns teams t…" at bounding box center [179, 149] width 210 height 26
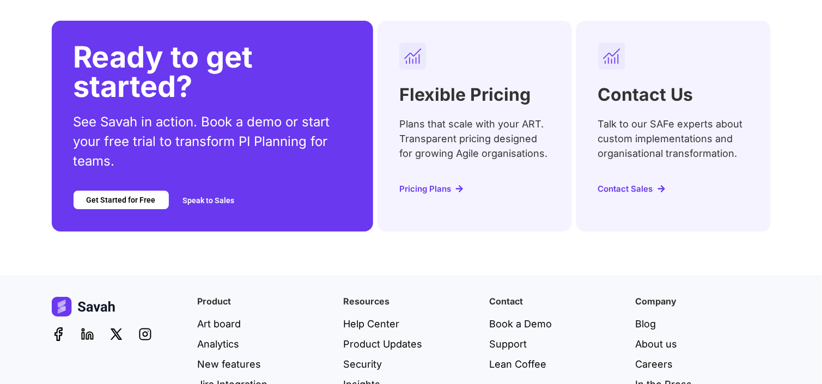
scroll to position [4574, 0]
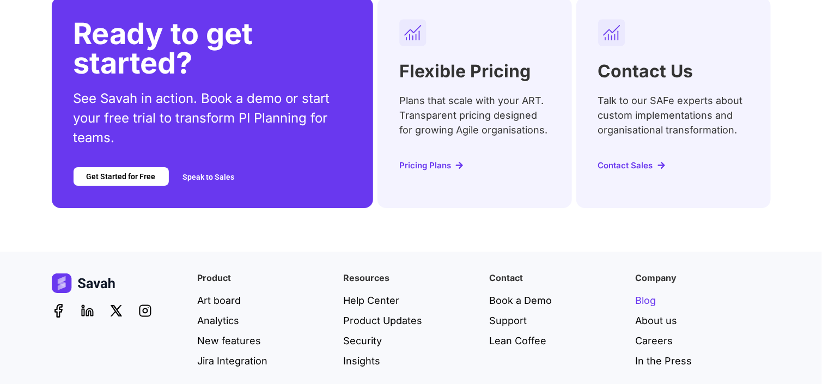
click at [645, 293] on span "Blog" at bounding box center [646, 300] width 21 height 15
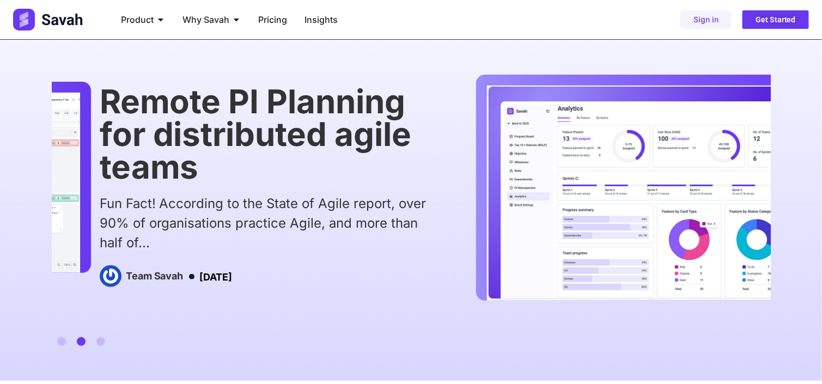
click at [220, 124] on h1 "Remote PI Planning for distributed agile teams" at bounding box center [271, 134] width 342 height 98
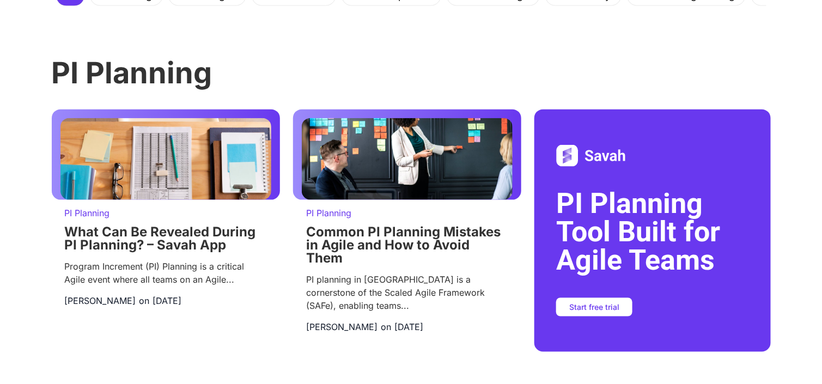
scroll to position [449, 0]
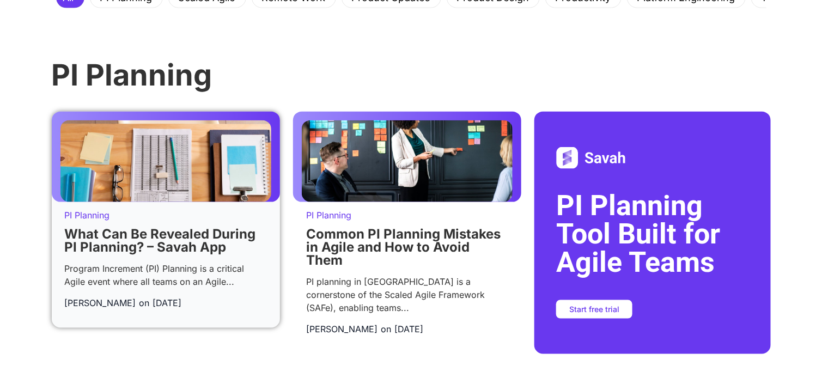
click at [201, 139] on img at bounding box center [166, 161] width 211 height 82
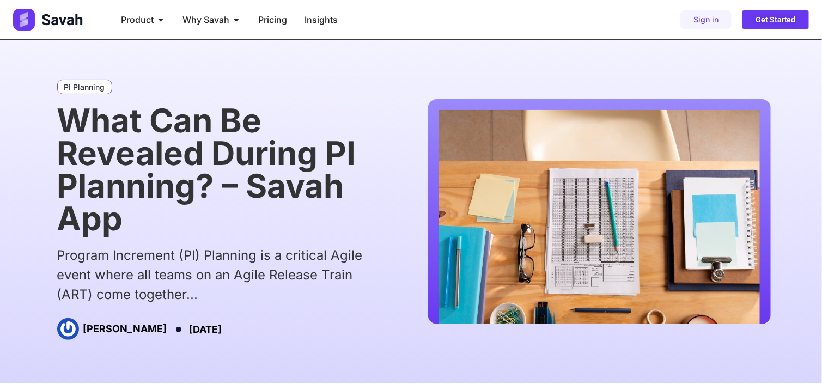
click at [265, 89] on div "PI Planning" at bounding box center [222, 86] width 331 height 13
click at [270, 70] on div "PI Planning What Can Be Revealed During PI Planning? – Savah App Program Increm…" at bounding box center [411, 212] width 719 height 344
click at [165, 89] on div "PI Planning" at bounding box center [222, 86] width 331 height 13
click at [150, 26] on span "Product" at bounding box center [137, 19] width 33 height 13
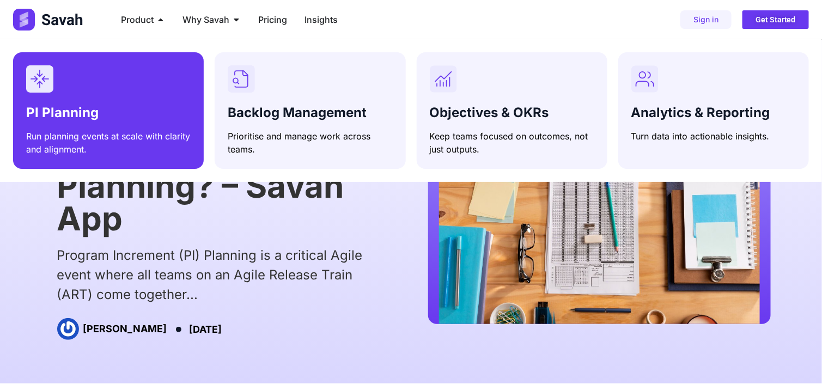
click at [138, 84] on div "Menu" at bounding box center [108, 78] width 165 height 27
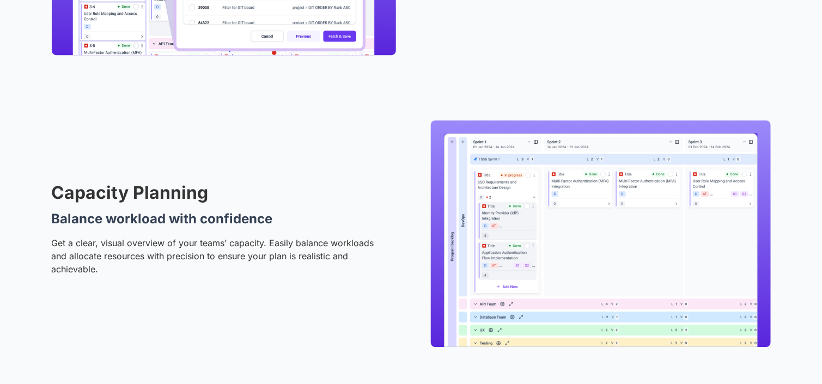
scroll to position [1574, 0]
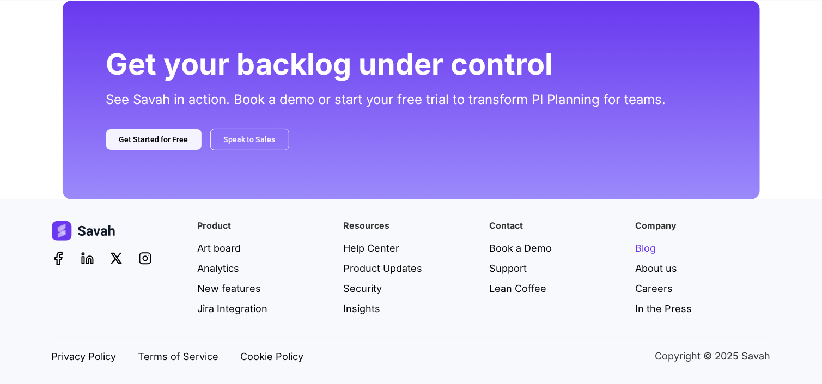
click at [644, 245] on span "Blog" at bounding box center [646, 248] width 21 height 15
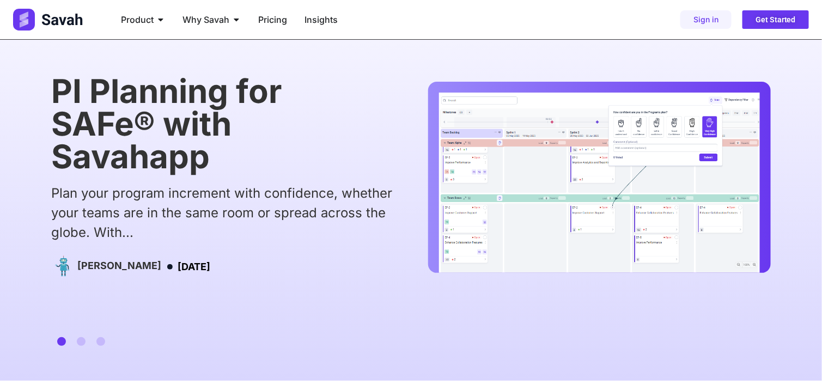
click at [75, 17] on img at bounding box center [49, 20] width 72 height 22
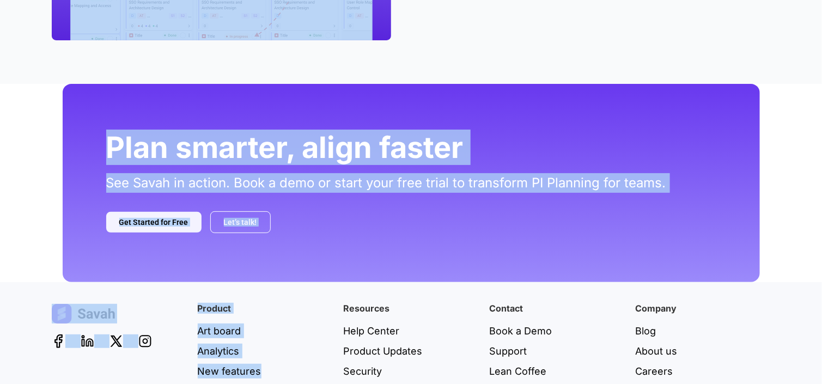
scroll to position [1691, 0]
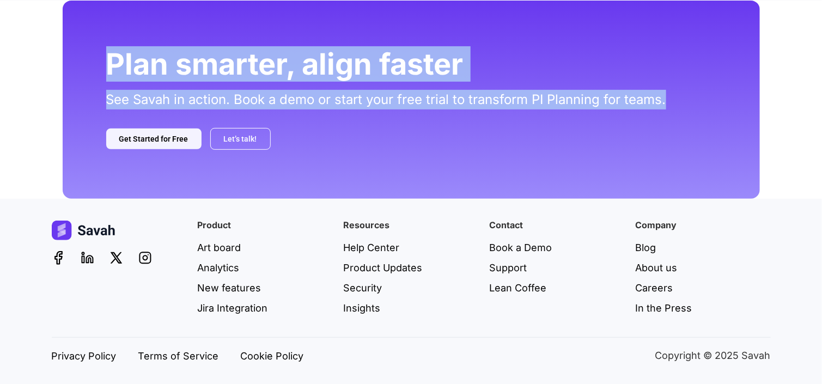
drag, startPoint x: 47, startPoint y: 131, endPoint x: 682, endPoint y: 114, distance: 635.2
copy div "Simplify PI Planning at Scale Savah enables distributed Agile teams in tech ent…"
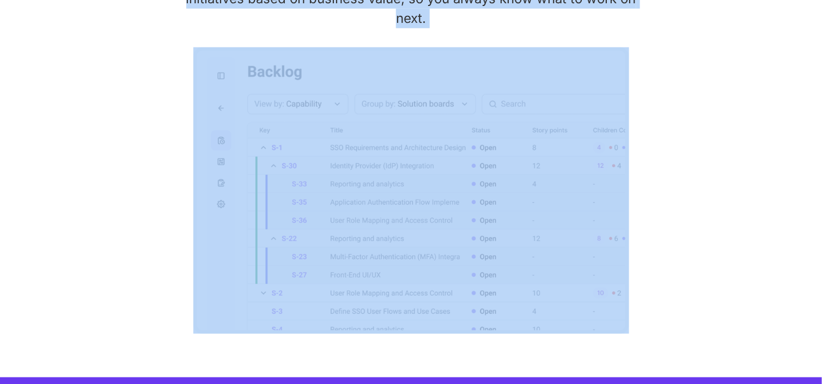
scroll to position [0, 0]
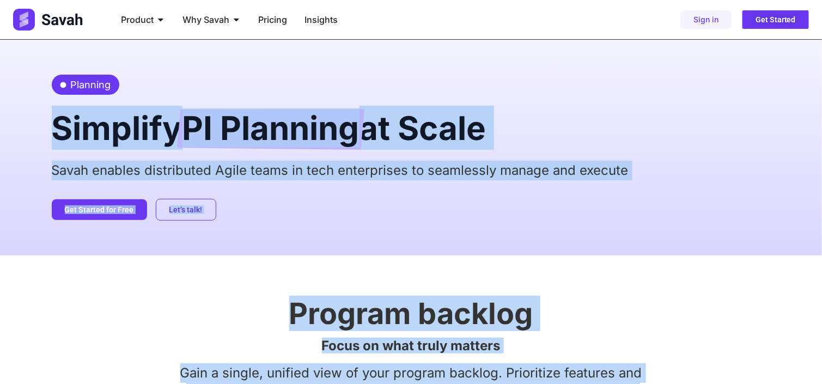
click at [289, 95] on div "Planning Simplify PI Planning at Scale Savah enables distributed Agile teams in…" at bounding box center [411, 148] width 719 height 216
click at [292, 106] on h2 "Simplify PI Planning at Scale" at bounding box center [411, 128] width 719 height 44
click at [293, 124] on span "PI Planning" at bounding box center [271, 129] width 177 height 41
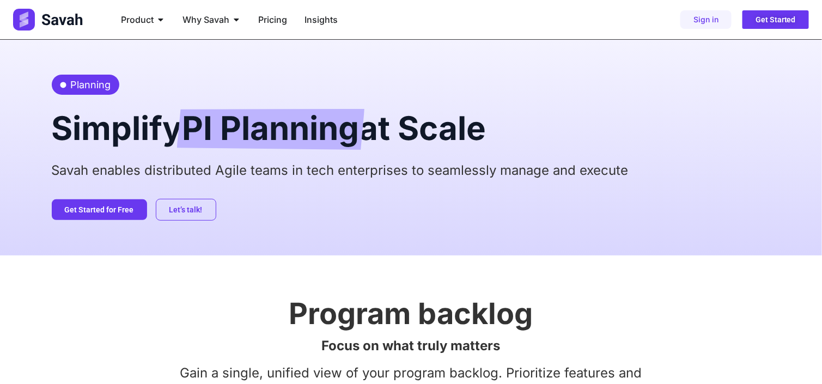
click at [199, 140] on span "PI Planning" at bounding box center [271, 129] width 177 height 41
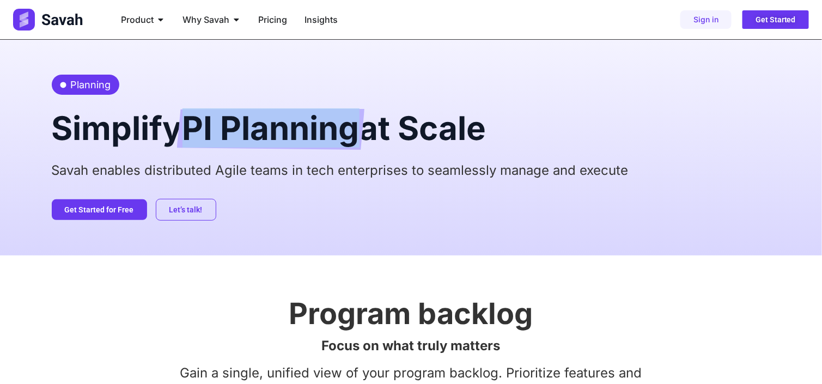
drag, startPoint x: 197, startPoint y: 137, endPoint x: 365, endPoint y: 126, distance: 168.2
click at [360, 126] on span "PI Planning" at bounding box center [271, 129] width 177 height 41
copy span "PI Planning"
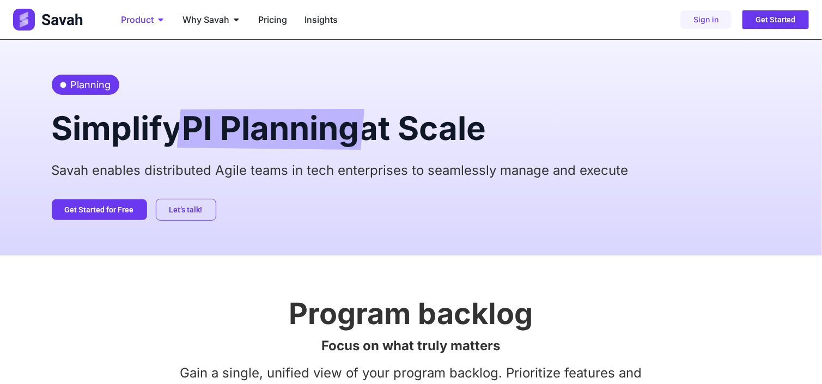
click at [161, 23] on icon "Menu" at bounding box center [160, 19] width 9 height 9
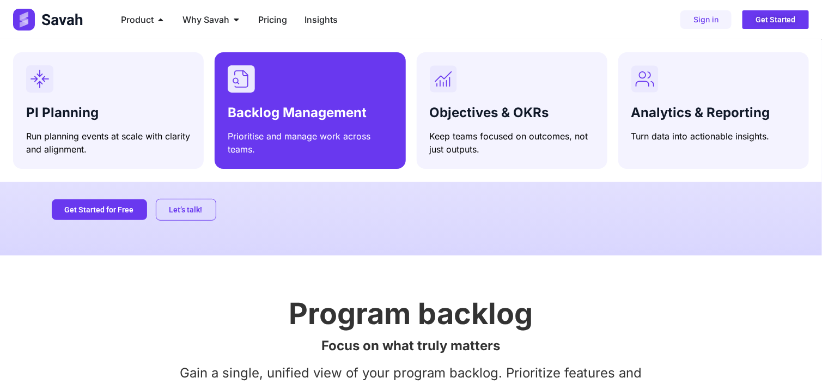
click at [316, 100] on div "Backlog Management Prioritise and manage work across teams." at bounding box center [310, 110] width 165 height 90
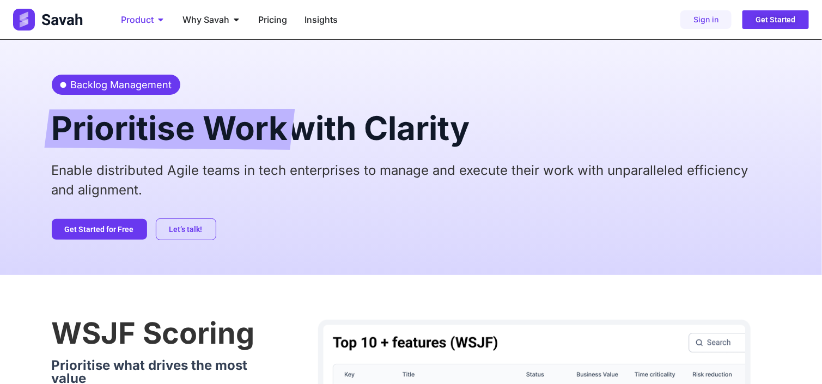
click at [151, 22] on span "Product" at bounding box center [137, 19] width 33 height 13
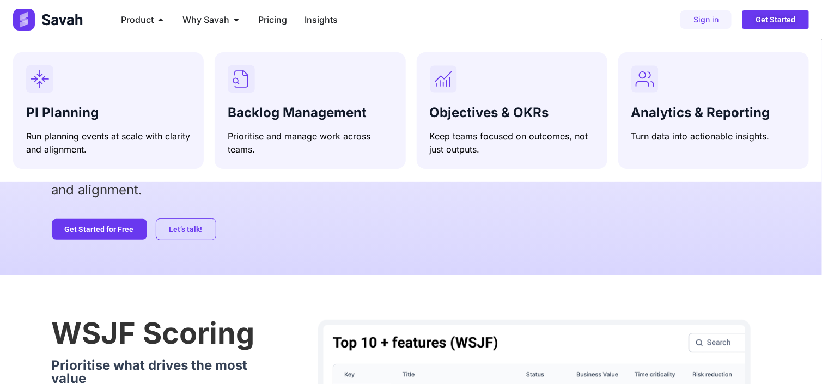
click at [306, 210] on div "Backlog Management Prioritise Work with Clarity Enable distributed Agile teams …" at bounding box center [411, 157] width 719 height 235
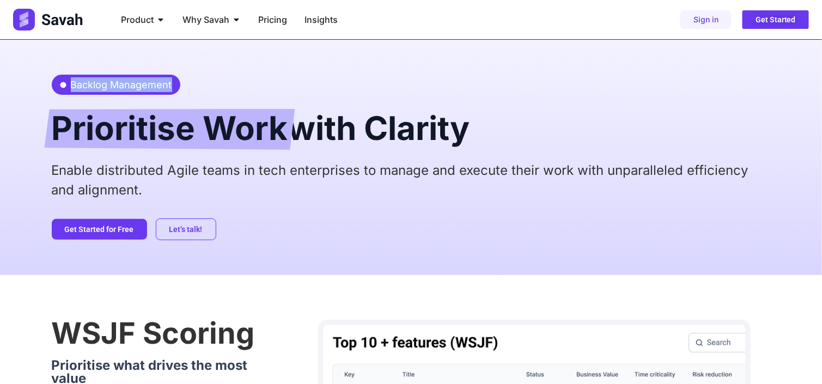
drag, startPoint x: 68, startPoint y: 85, endPoint x: 173, endPoint y: 86, distance: 104.7
click at [173, 86] on div "Backlog Management" at bounding box center [116, 85] width 129 height 20
copy span "Backlog Management"
click at [162, 14] on button "Close Product Open Product" at bounding box center [160, 19] width 9 height 13
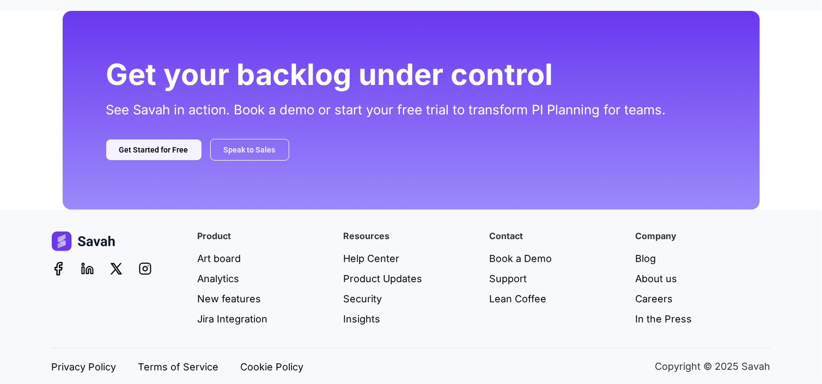
scroll to position [1574, 0]
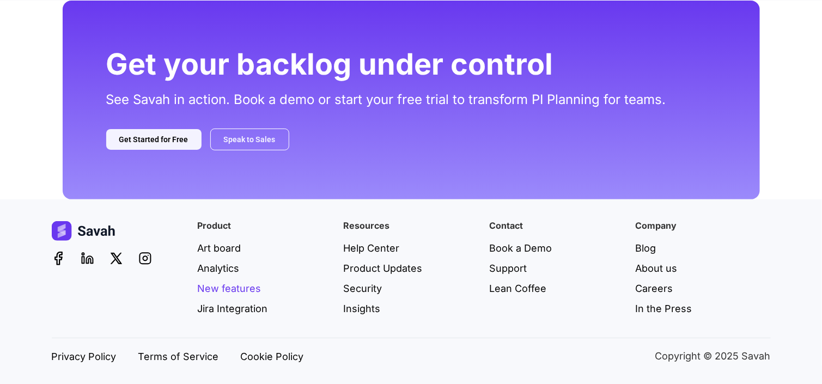
click at [237, 284] on span "New features" at bounding box center [230, 288] width 64 height 15
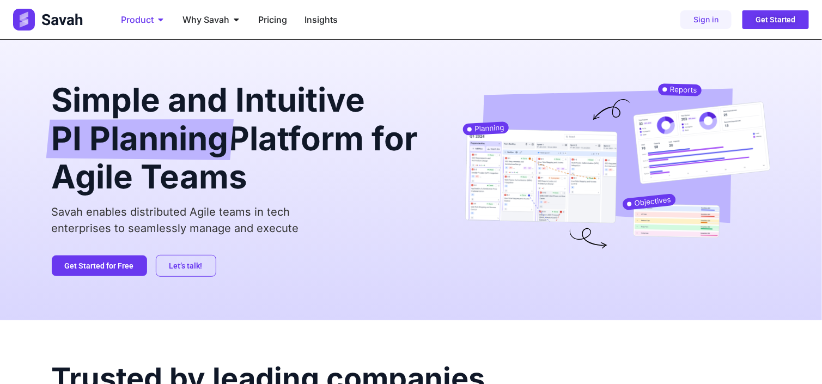
click at [161, 20] on icon "Menu" at bounding box center [160, 20] width 5 height 3
